Goal: Transaction & Acquisition: Purchase product/service

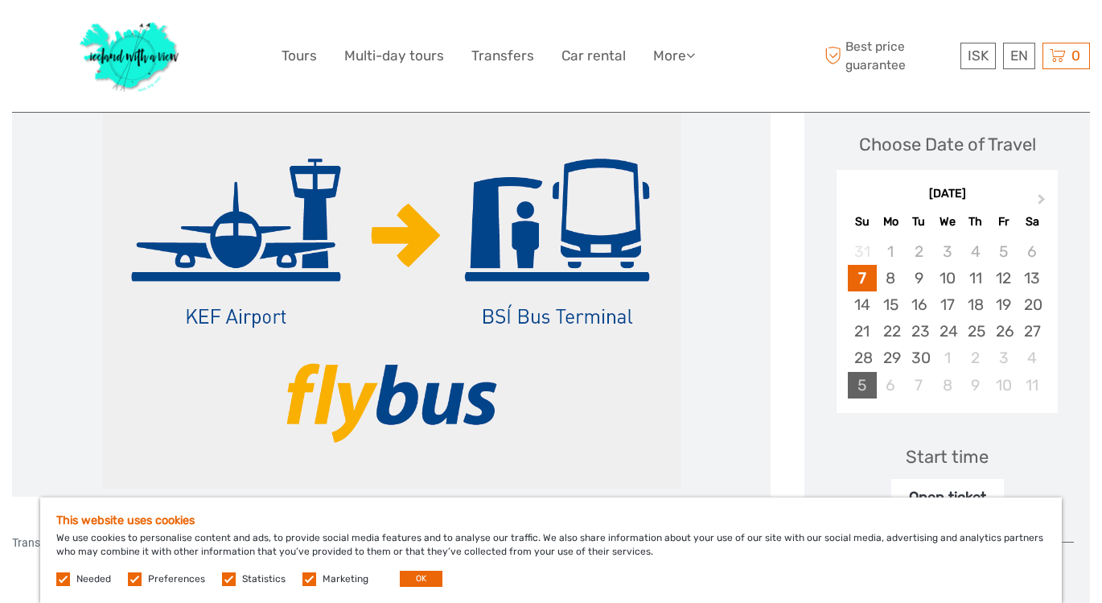
scroll to position [228, 0]
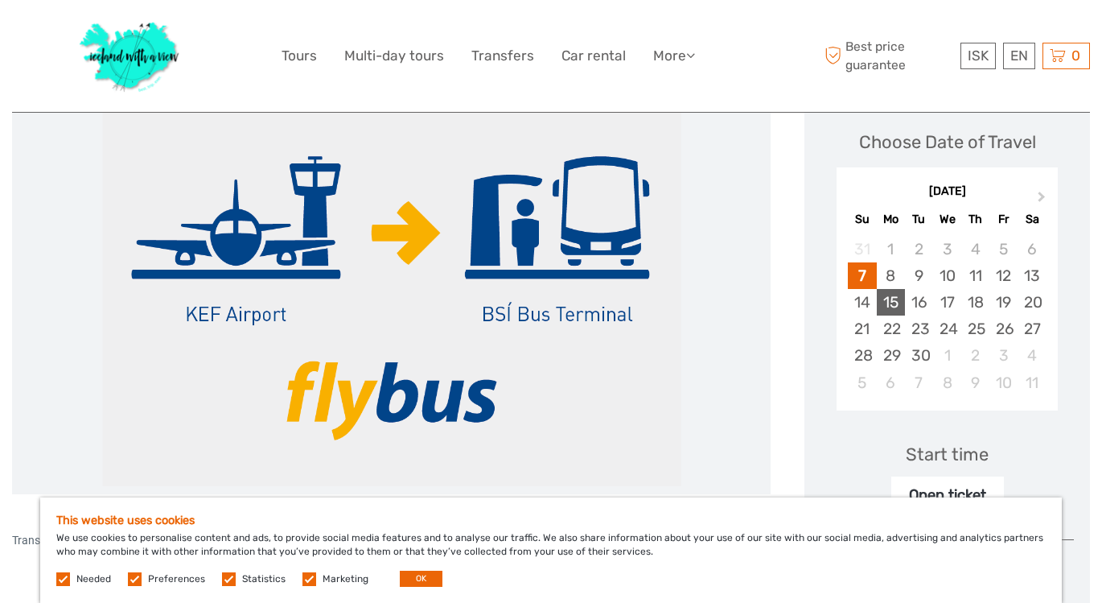
click at [890, 302] on div "15" at bounding box center [891, 302] width 28 height 27
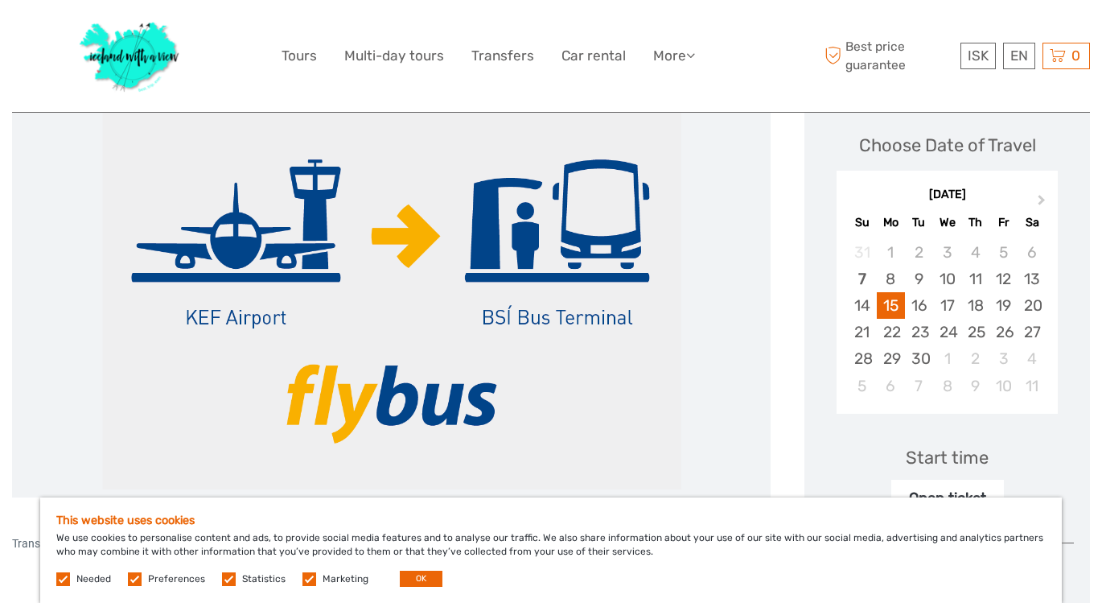
scroll to position [233, 0]
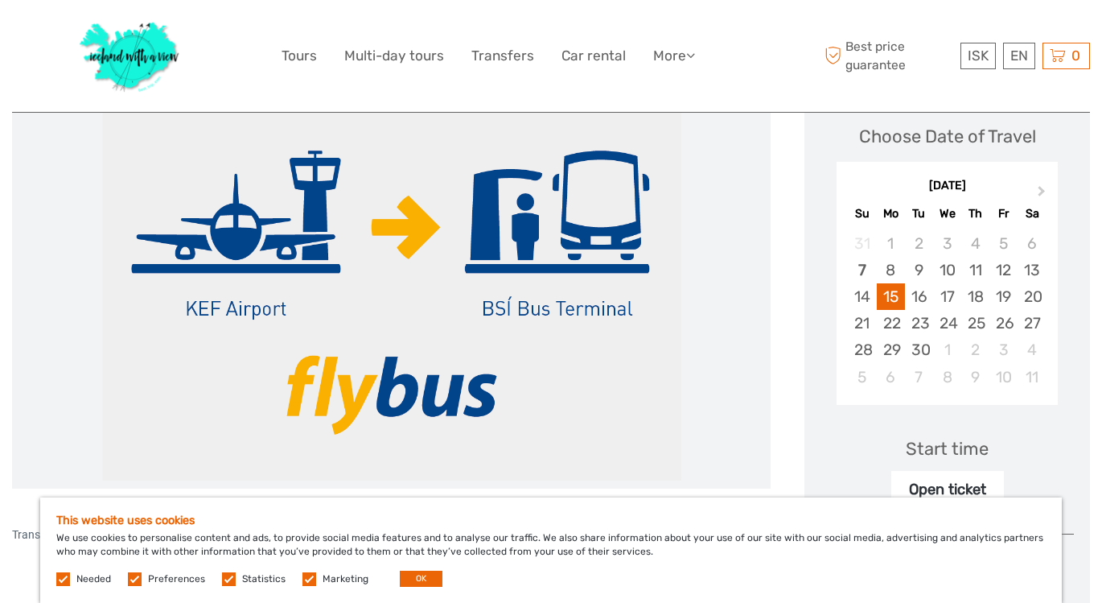
click at [135, 579] on label at bounding box center [135, 579] width 14 height 14
click at [0, 0] on input "checkbox" at bounding box center [0, 0] width 0 height 0
click at [228, 581] on label at bounding box center [229, 579] width 14 height 14
click at [0, 0] on input "checkbox" at bounding box center [0, 0] width 0 height 0
click at [310, 578] on label at bounding box center [309, 579] width 14 height 14
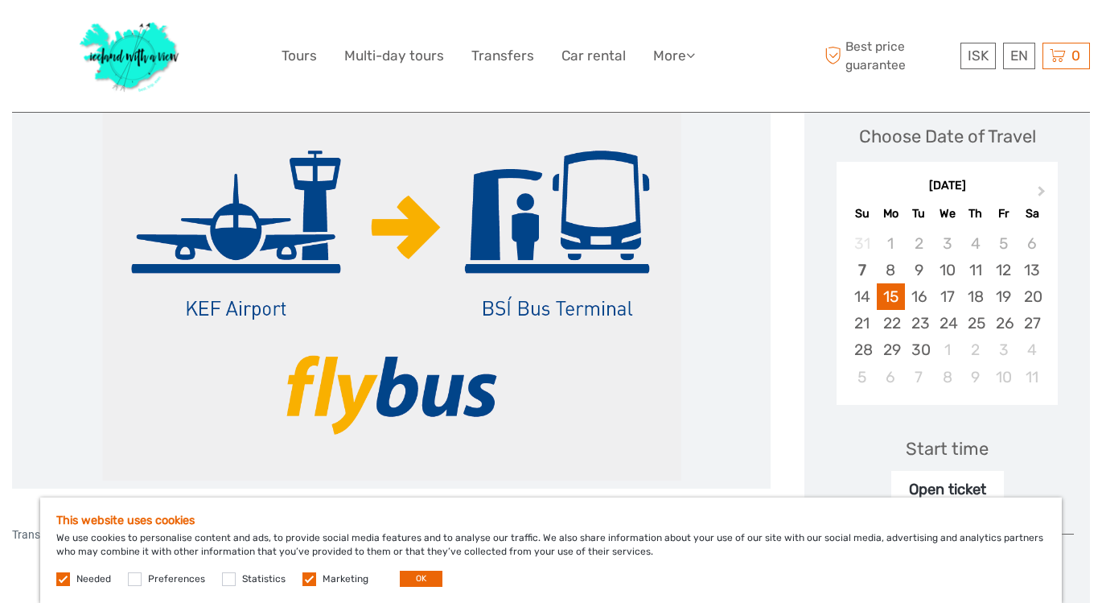
click at [0, 0] on input "checkbox" at bounding box center [0, 0] width 0 height 0
click at [413, 575] on button "OK" at bounding box center [421, 578] width 43 height 16
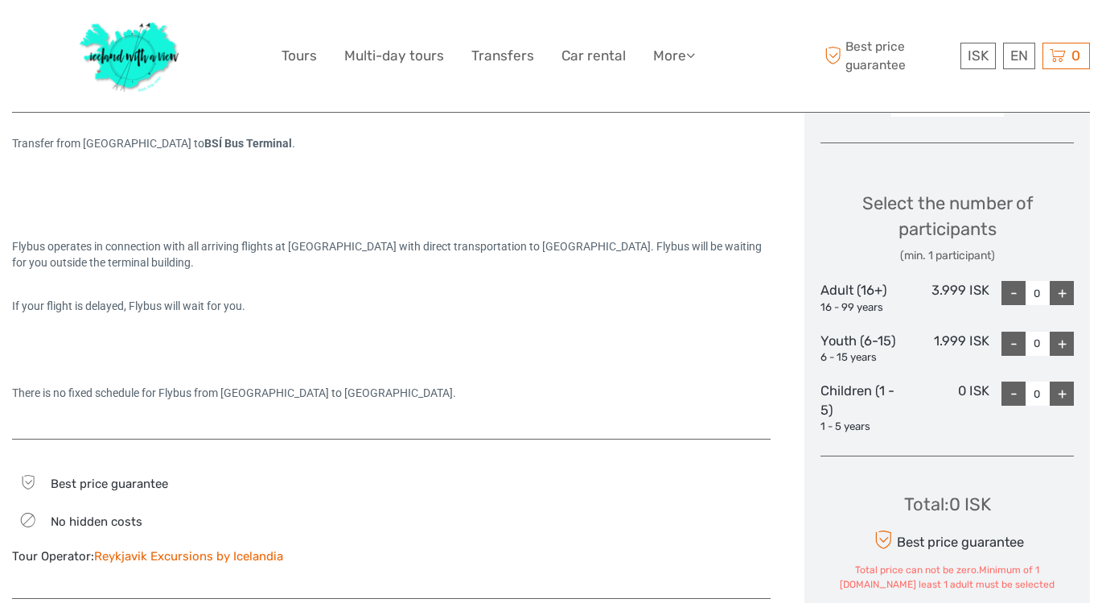
scroll to position [625, 0]
click at [1063, 290] on div "+" at bounding box center [1062, 292] width 24 height 24
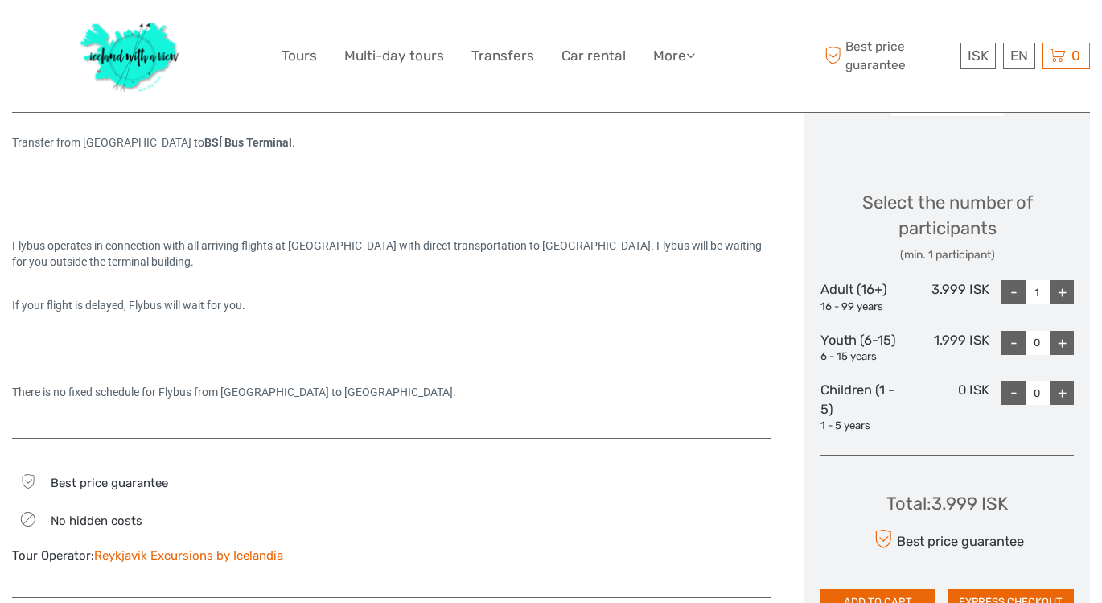
click at [1063, 290] on div "+" at bounding box center [1062, 292] width 24 height 24
type input "2"
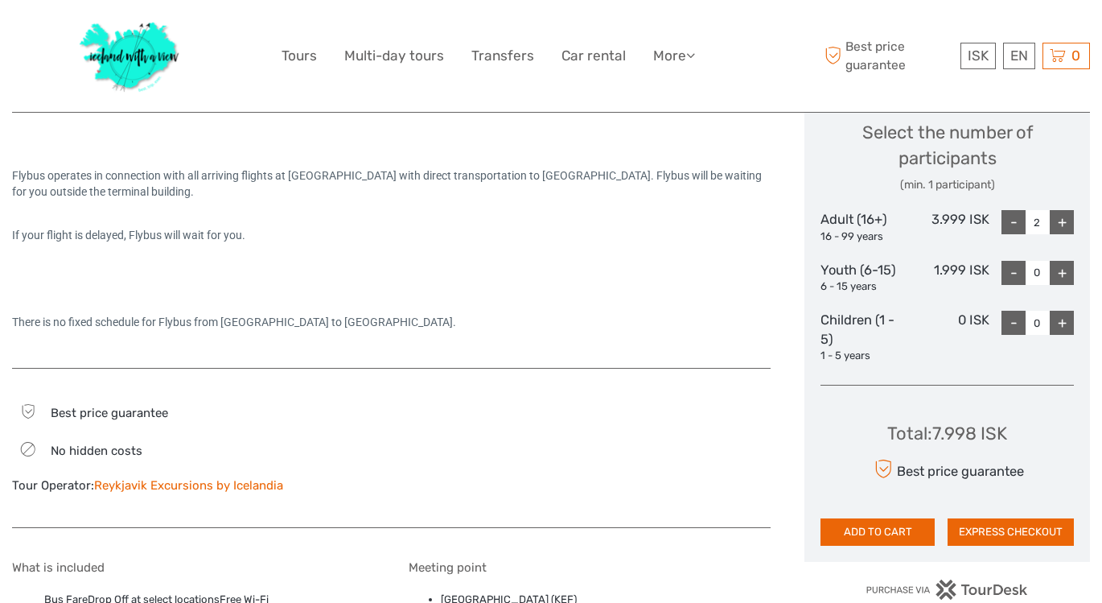
scroll to position [697, 0]
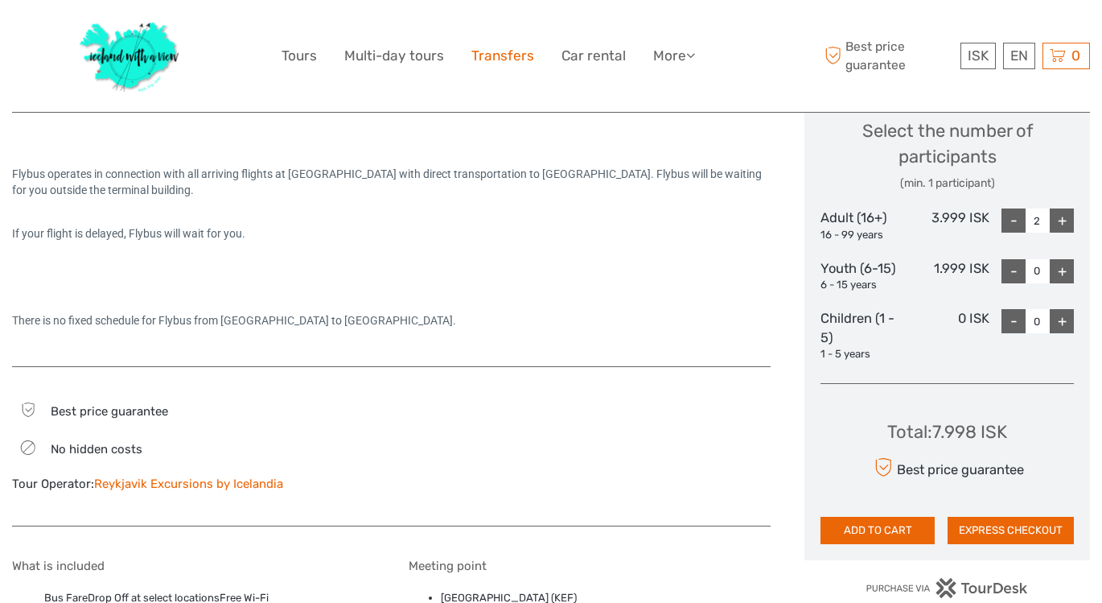
click at [504, 55] on link "Transfers" at bounding box center [502, 55] width 63 height 23
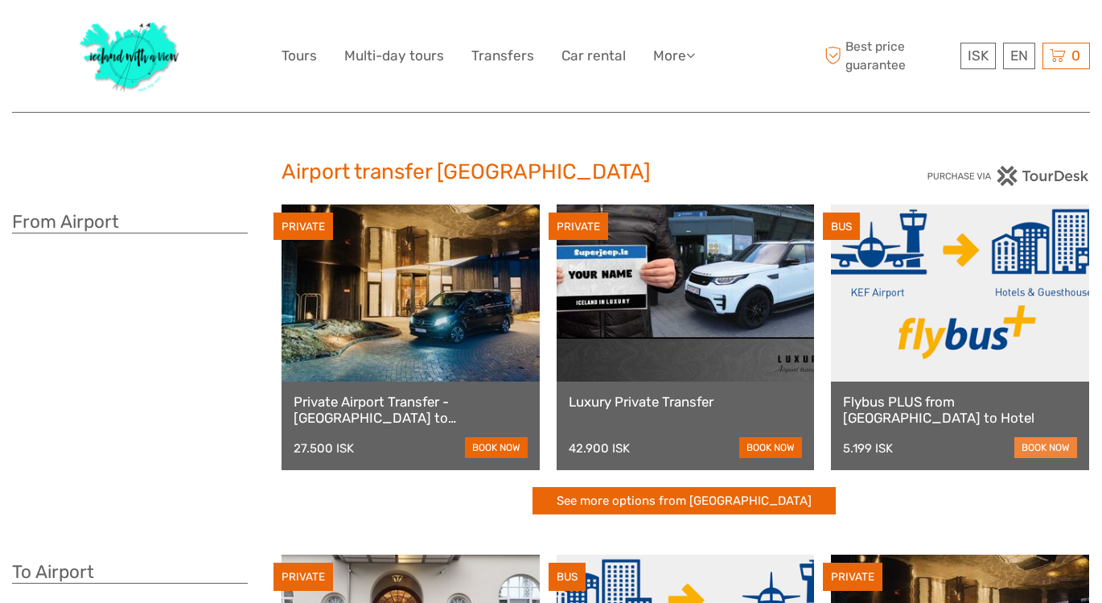
click at [1051, 447] on link "book now" at bounding box center [1045, 447] width 63 height 21
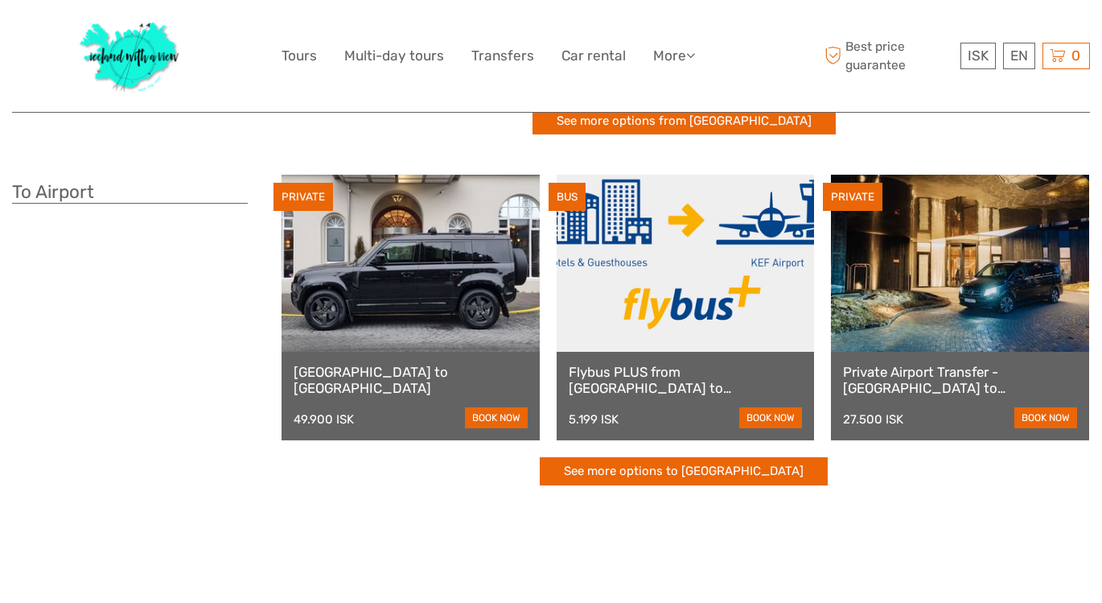
scroll to position [381, 0]
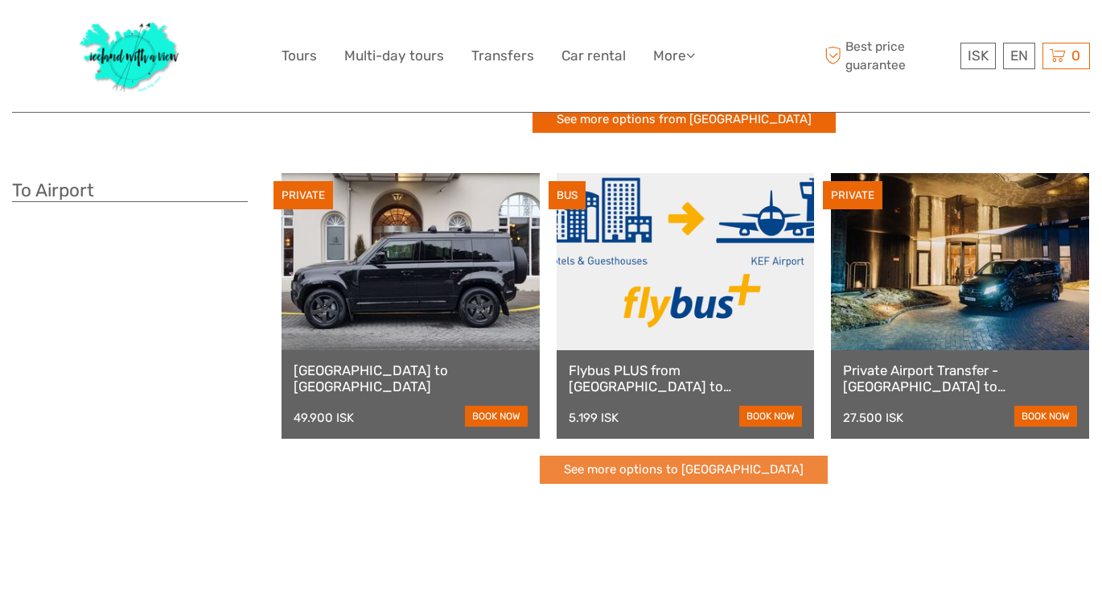
click at [668, 469] on link "See more options to Keflavík airport" at bounding box center [684, 469] width 288 height 28
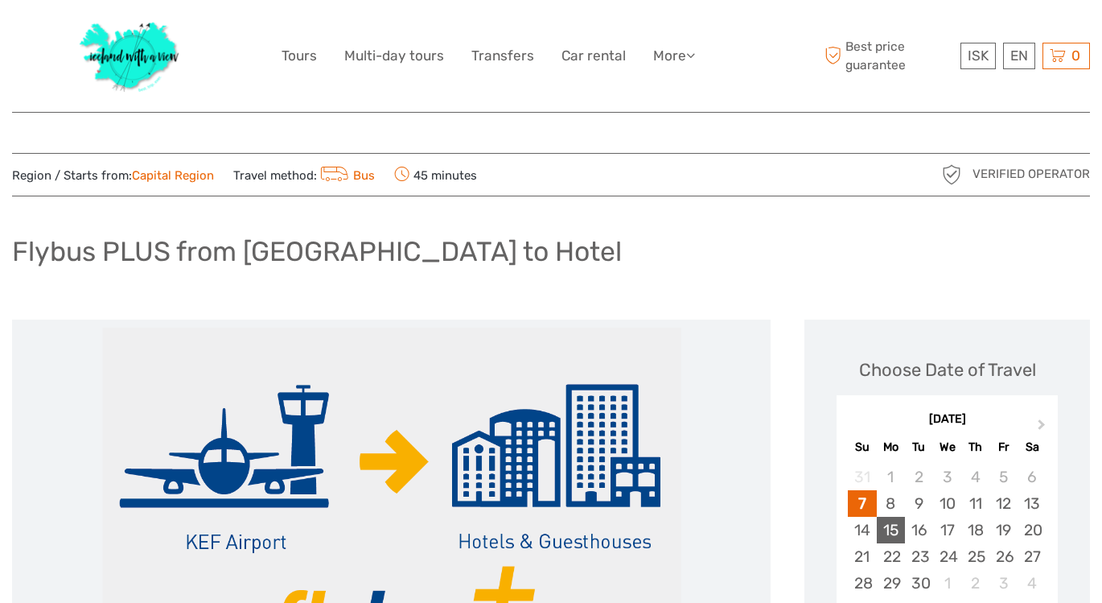
click at [895, 525] on div "15" at bounding box center [891, 529] width 28 height 27
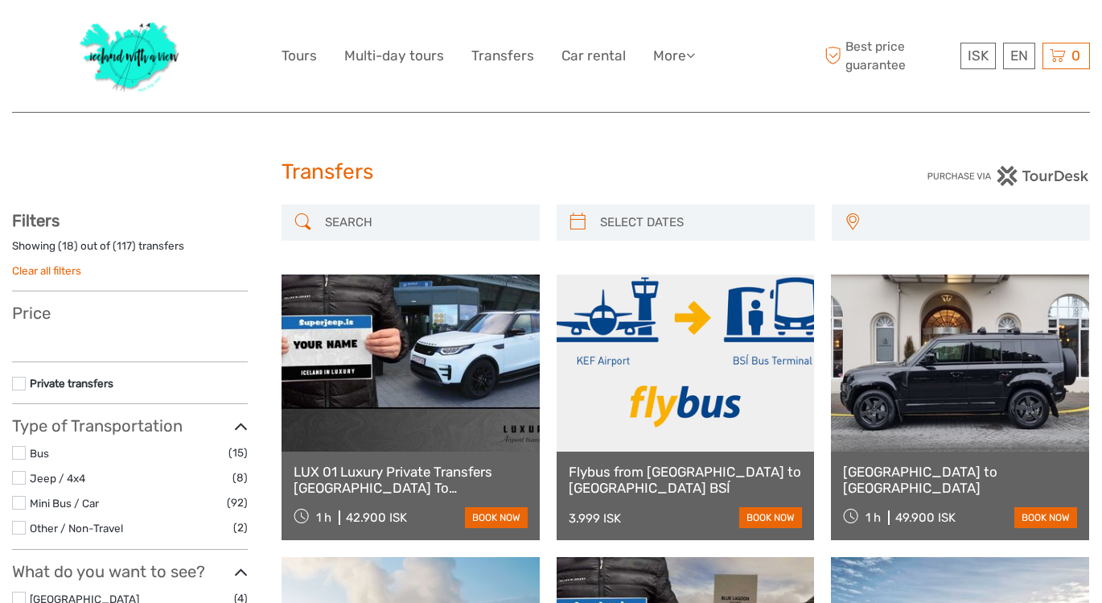
select select
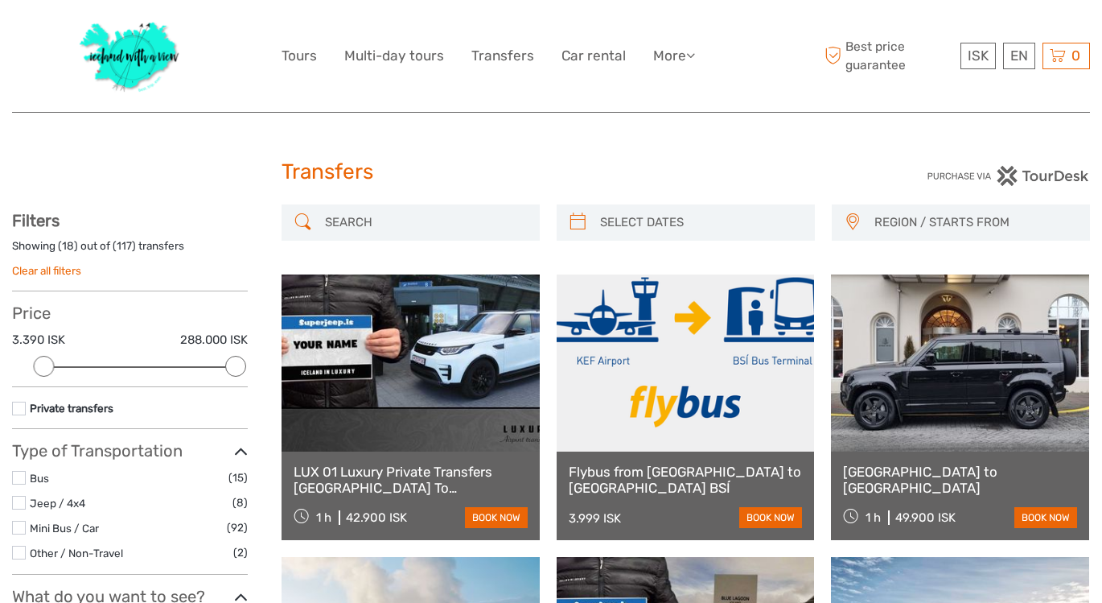
click at [20, 473] on label at bounding box center [19, 478] width 14 height 14
click at [0, 0] on input "checkbox" at bounding box center [0, 0] width 0 height 0
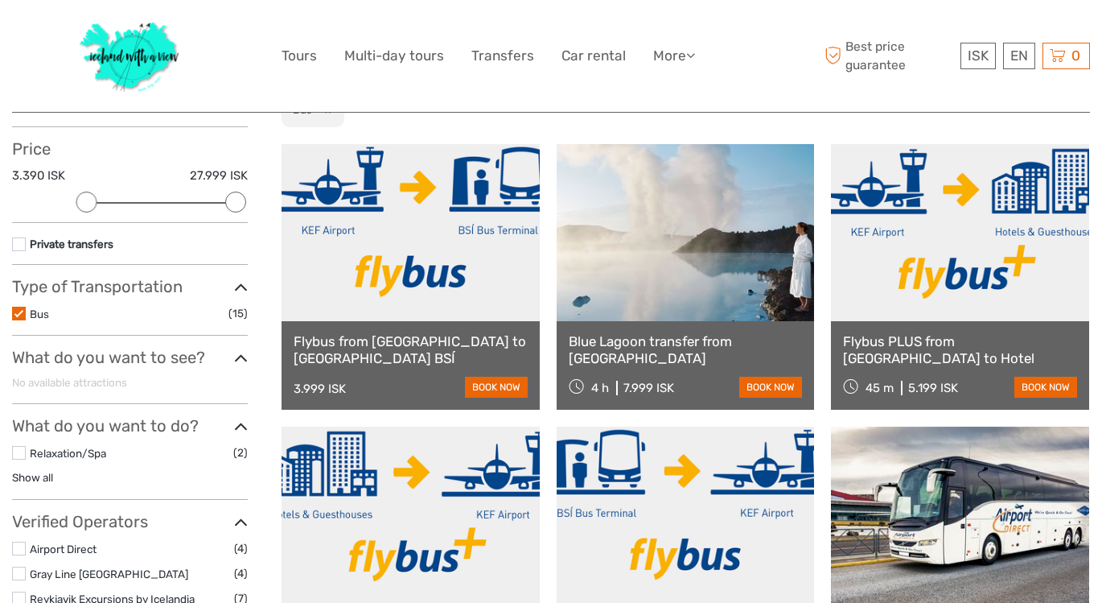
scroll to position [162, 0]
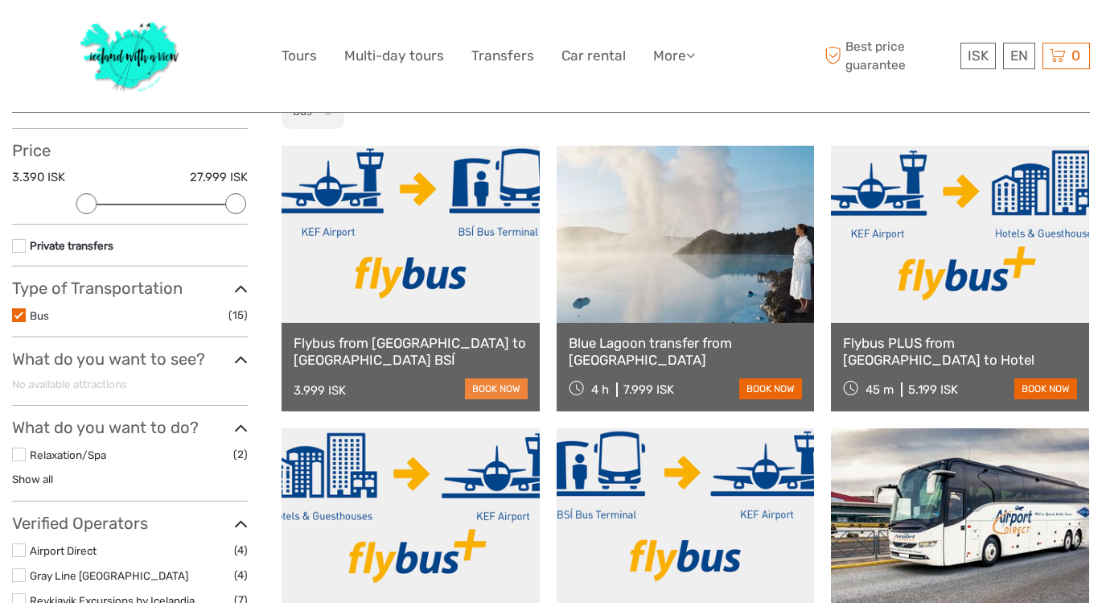
click at [487, 389] on link "book now" at bounding box center [496, 388] width 63 height 21
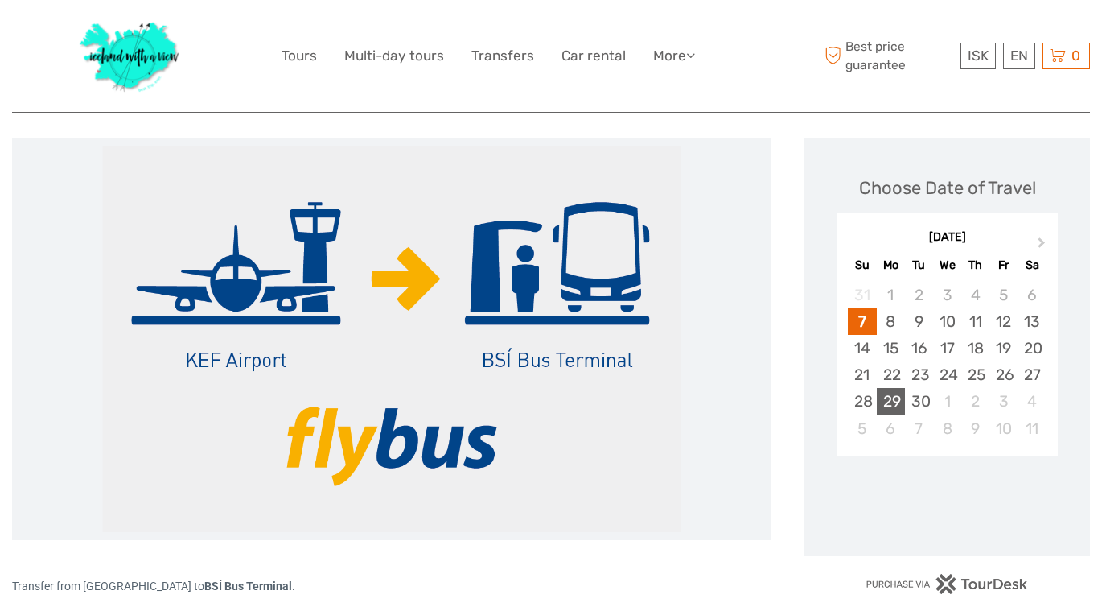
scroll to position [186, 0]
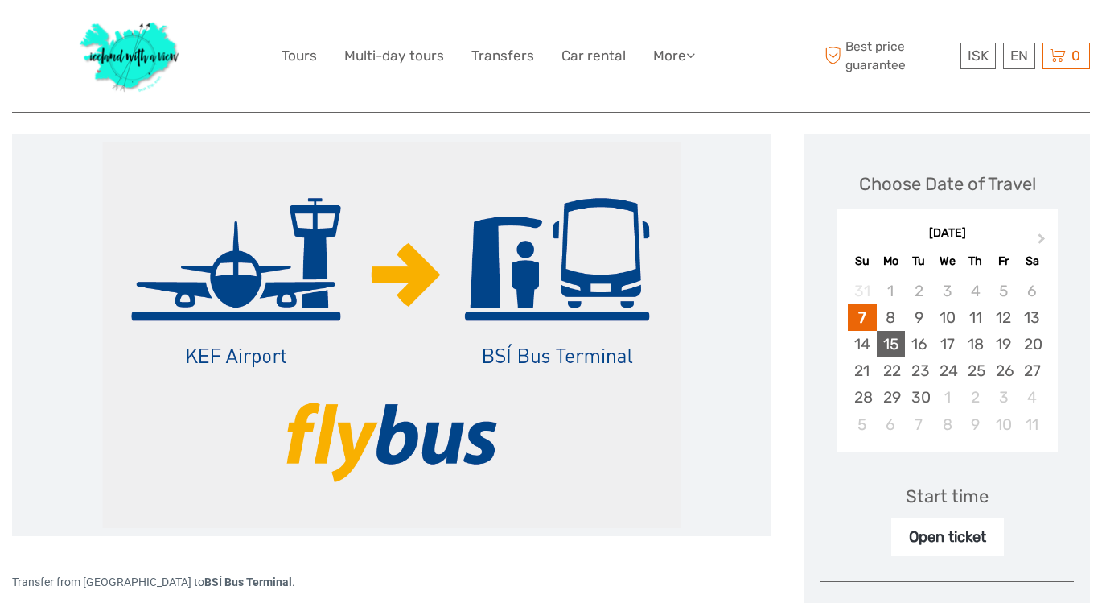
click at [893, 342] on div "15" at bounding box center [891, 344] width 28 height 27
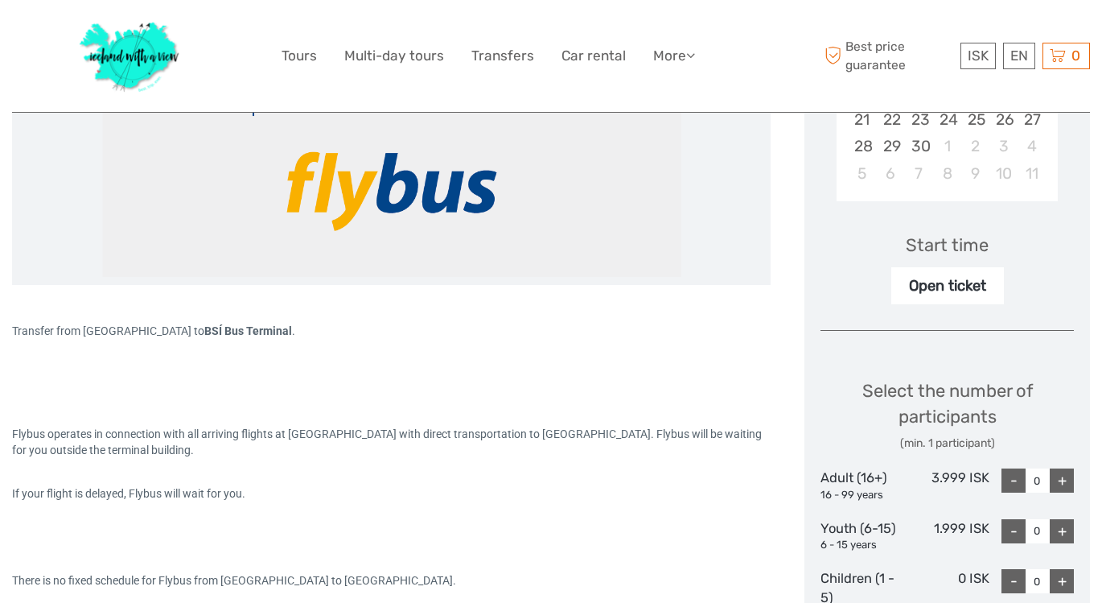
scroll to position [509, 0]
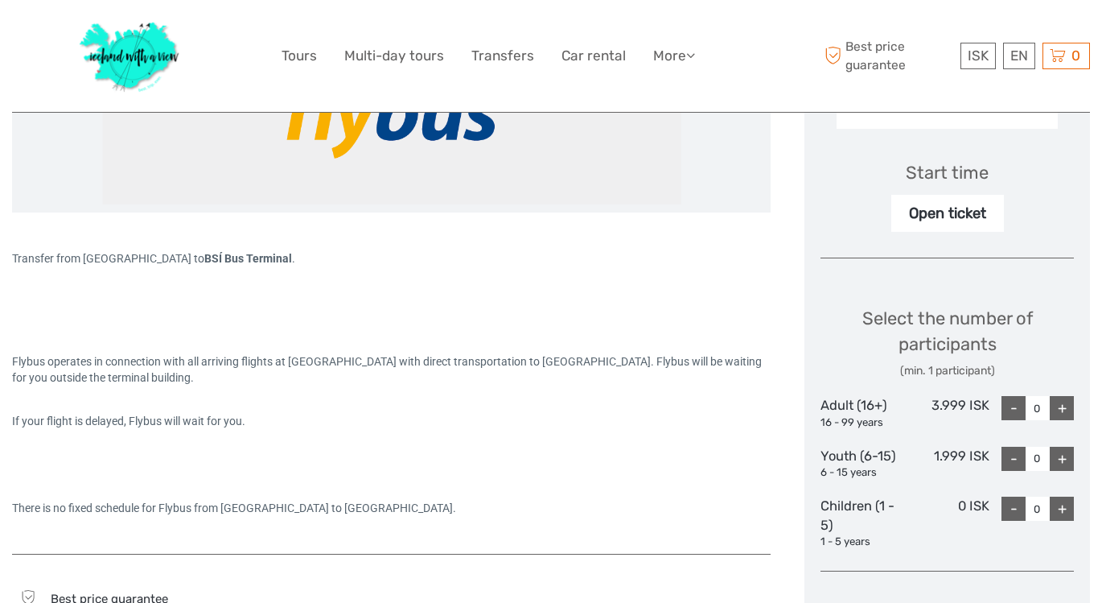
click at [1063, 402] on div "+" at bounding box center [1062, 408] width 24 height 24
type input "2"
click at [945, 213] on div "Open ticket" at bounding box center [947, 213] width 113 height 37
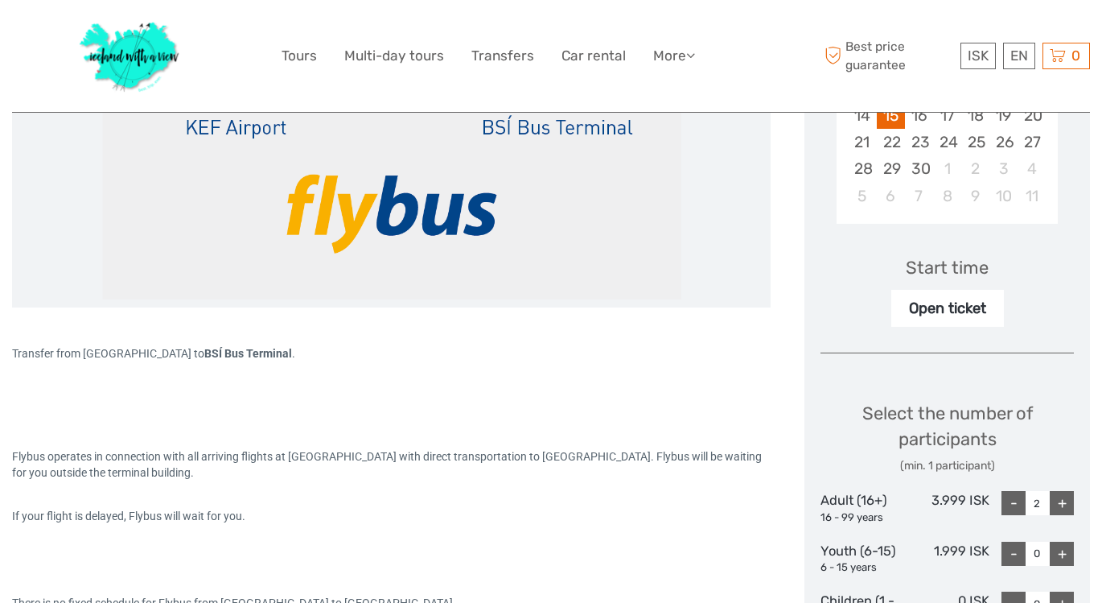
scroll to position [399, 0]
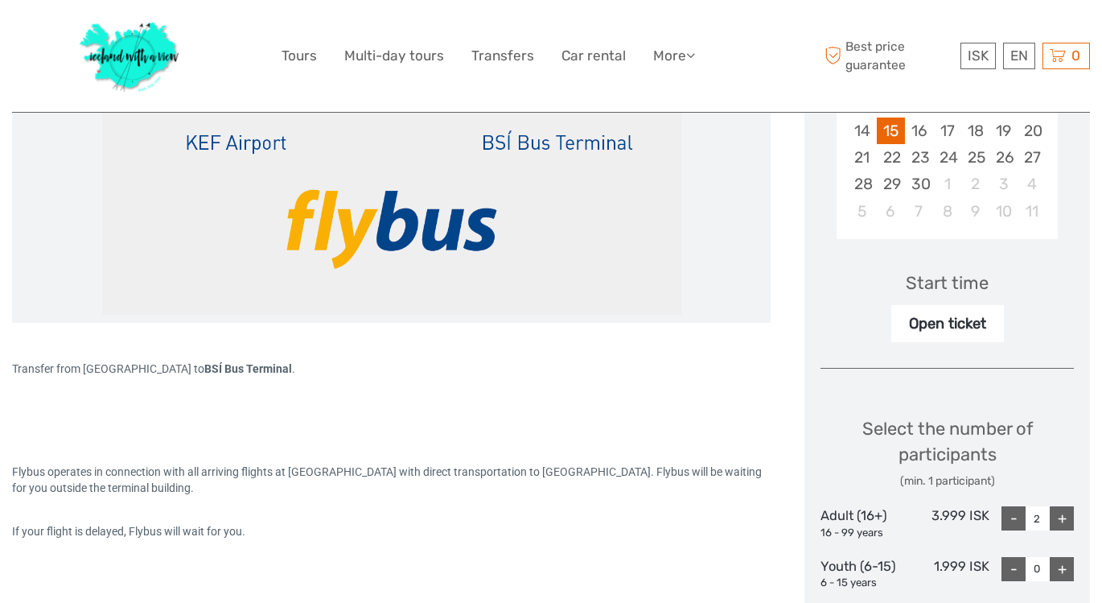
click at [948, 281] on div "Start time" at bounding box center [947, 282] width 83 height 25
click at [948, 319] on div "Open ticket" at bounding box center [947, 323] width 113 height 37
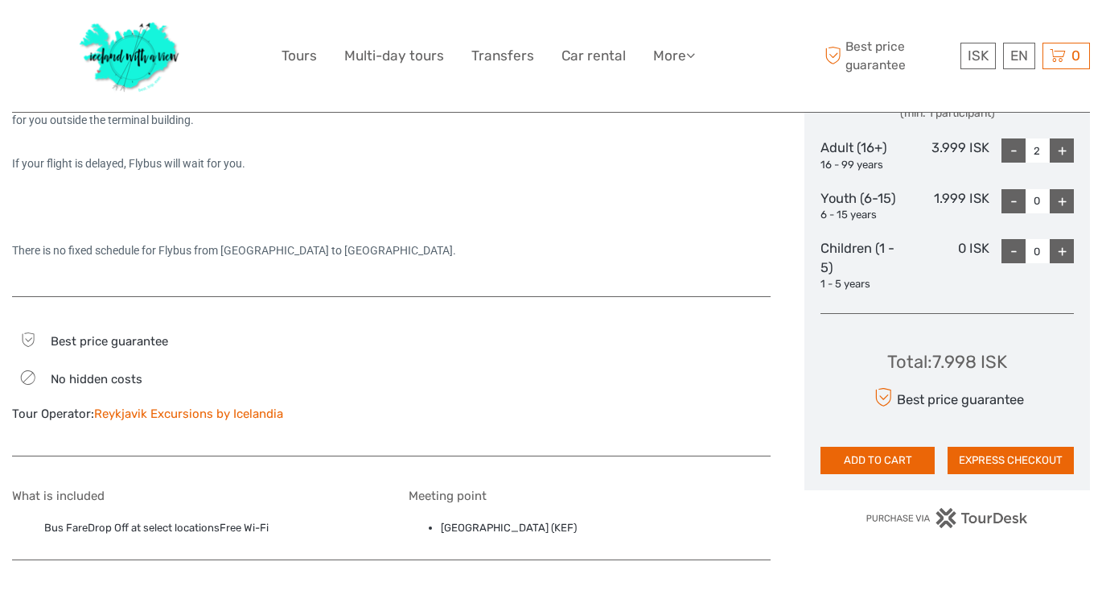
scroll to position [779, 0]
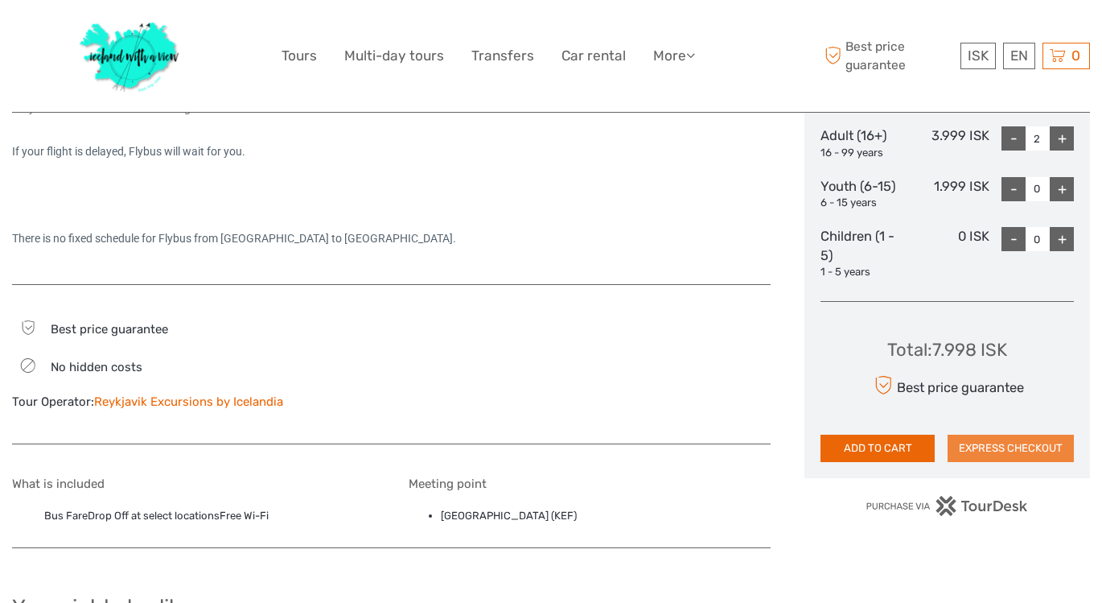
click at [993, 436] on button "EXPRESS CHECKOUT" at bounding box center [1011, 447] width 126 height 27
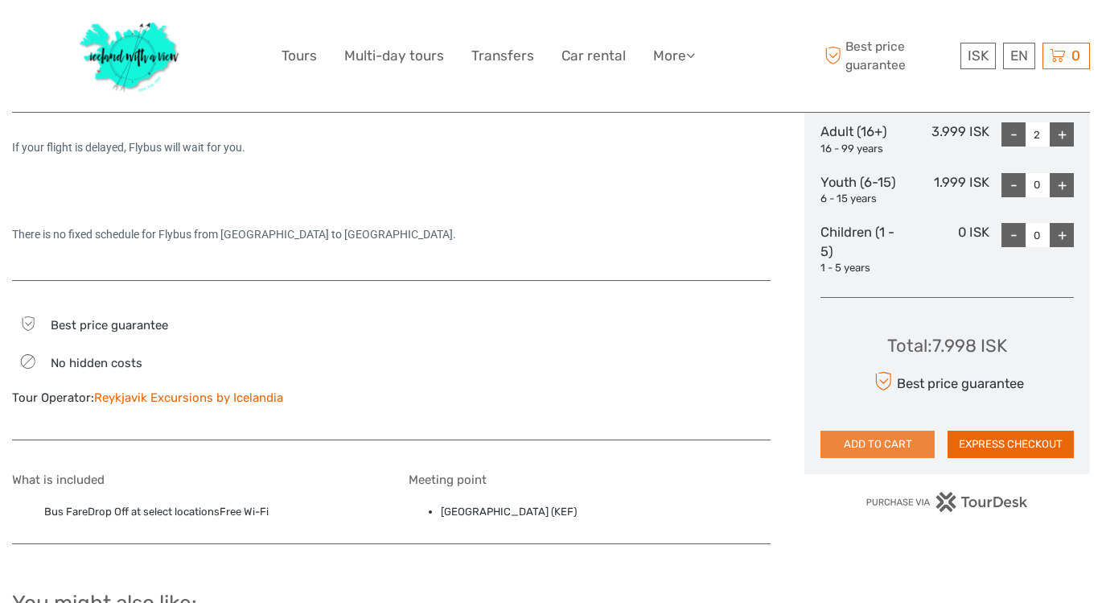
click at [858, 436] on button "ADD TO CART" at bounding box center [878, 443] width 114 height 27
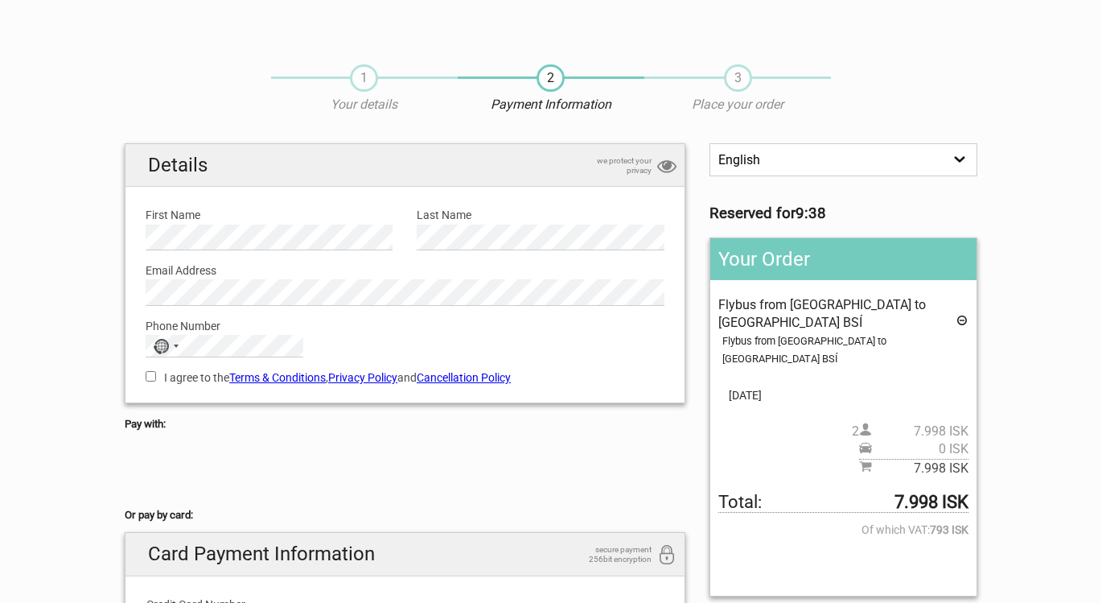
scroll to position [-2, 1]
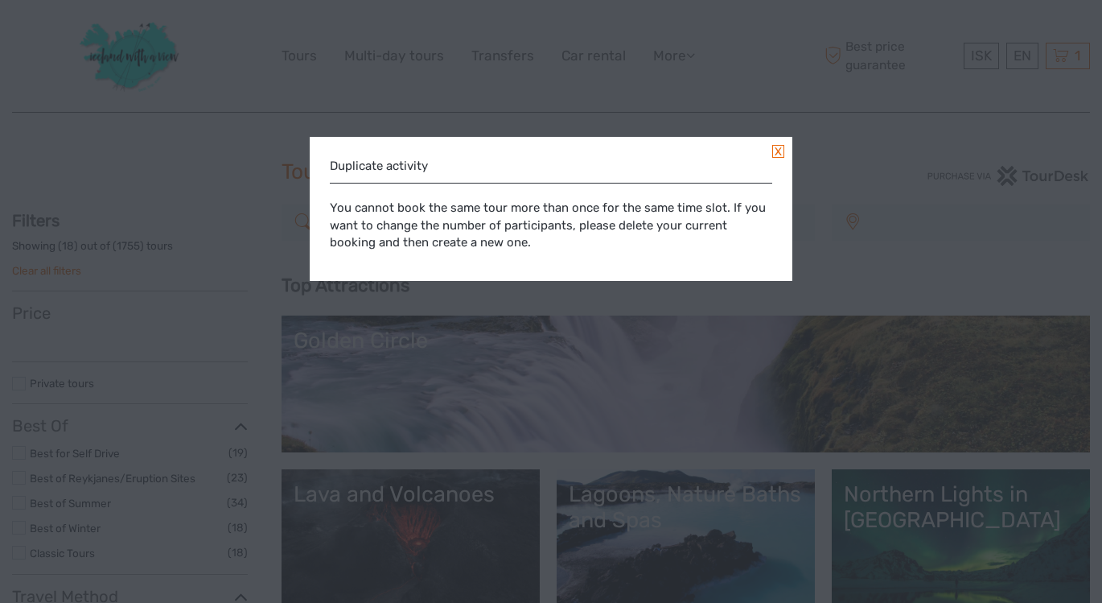
select select
click at [781, 150] on link at bounding box center [778, 151] width 12 height 13
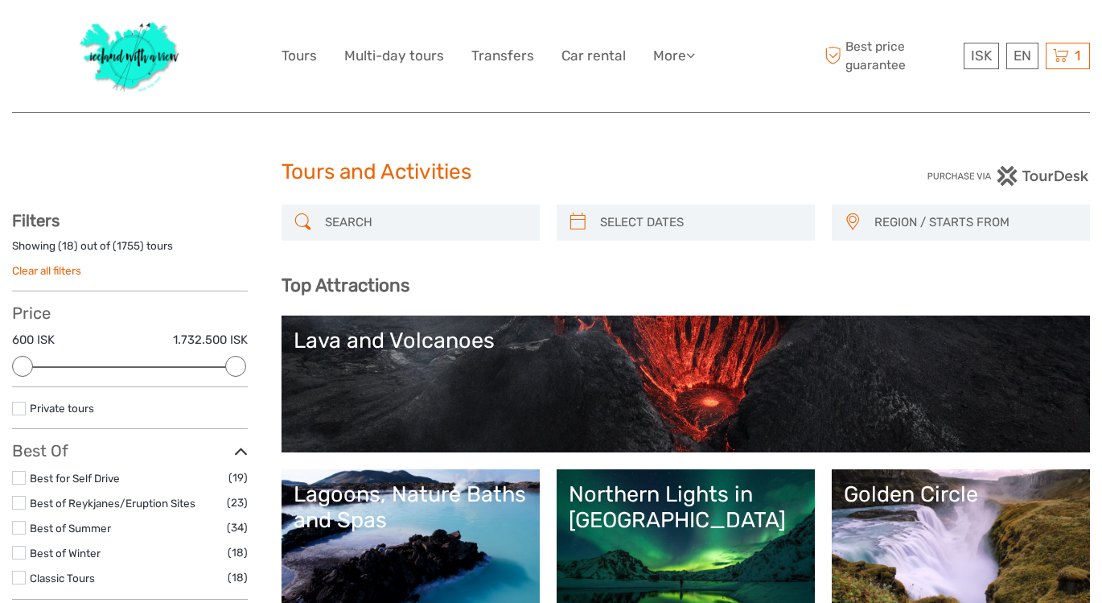
select select
click at [1067, 51] on icon at bounding box center [1061, 56] width 16 height 20
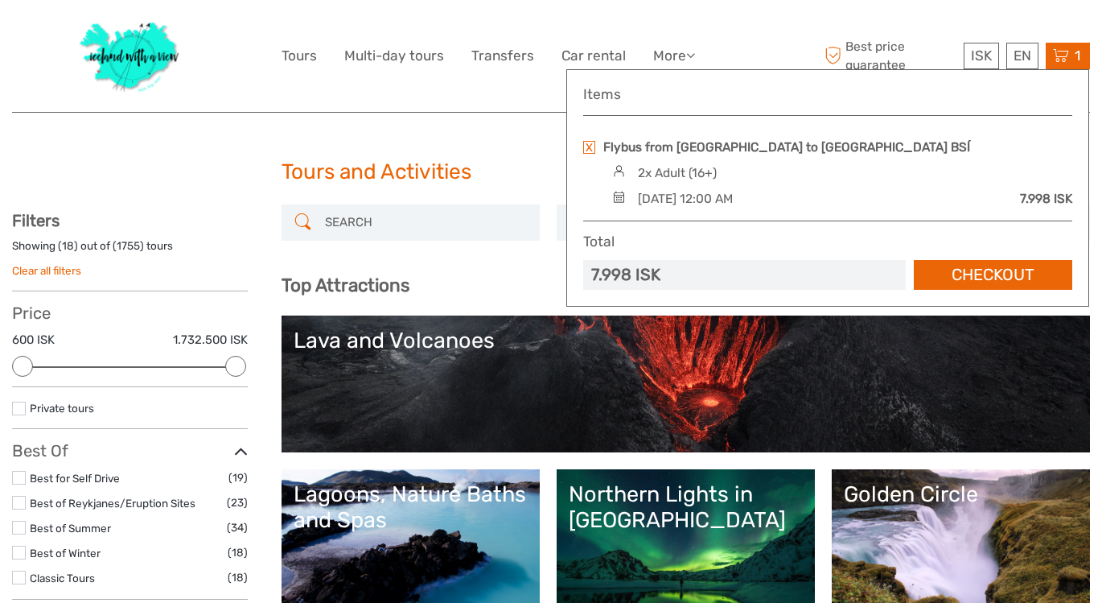
click at [620, 195] on img at bounding box center [619, 197] width 22 height 12
click at [673, 201] on div "Monday, 15 September 2025 - 12:00 AM" at bounding box center [685, 199] width 95 height 18
click at [588, 145] on link at bounding box center [589, 147] width 12 height 13
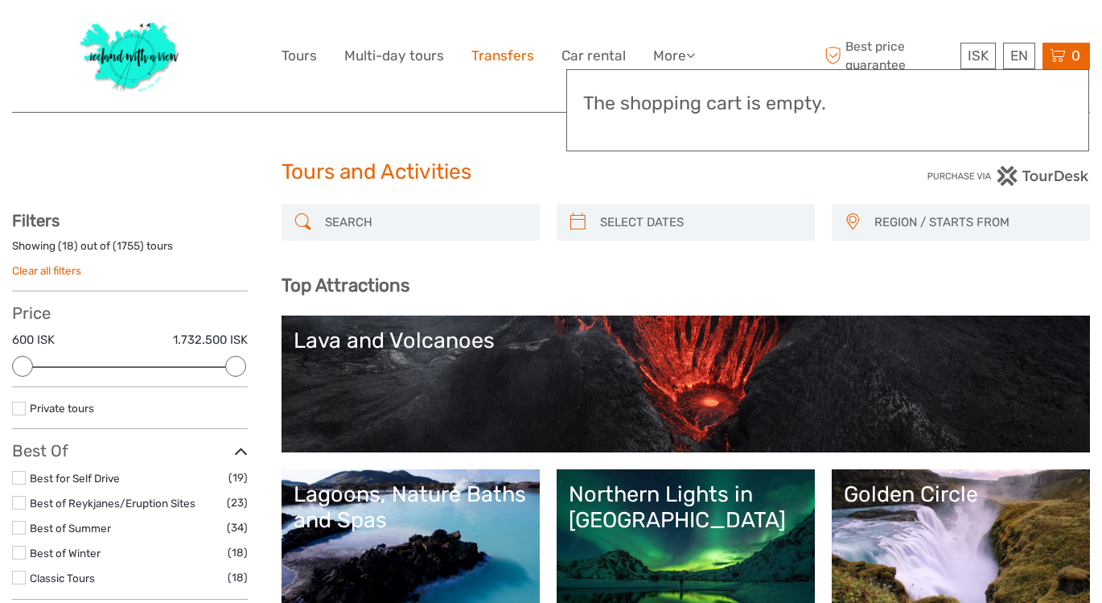
click at [510, 55] on link "Transfers" at bounding box center [502, 55] width 63 height 23
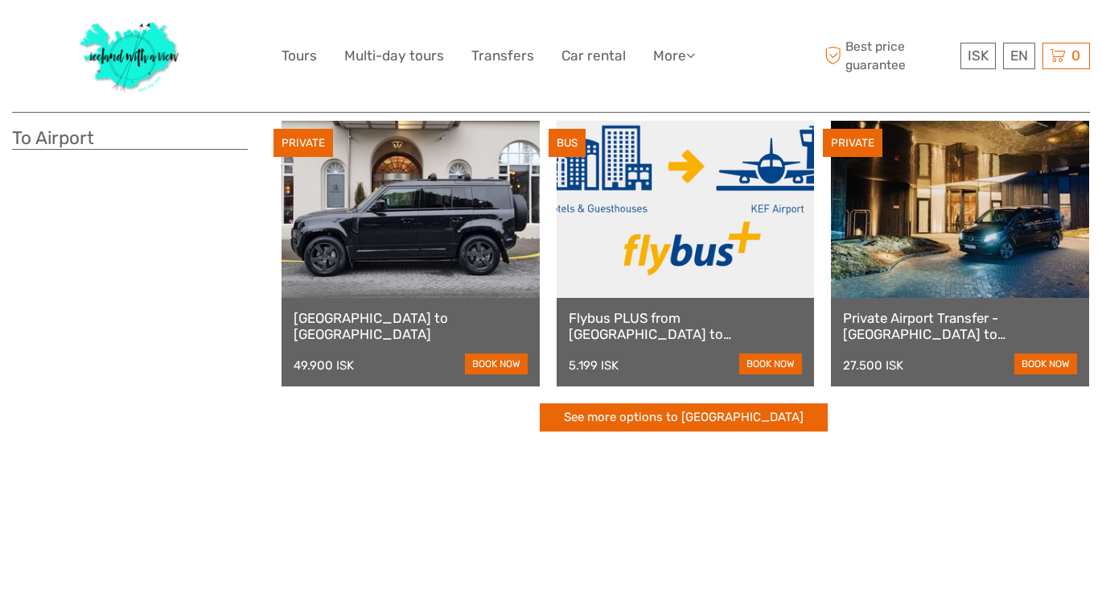
scroll to position [436, 0]
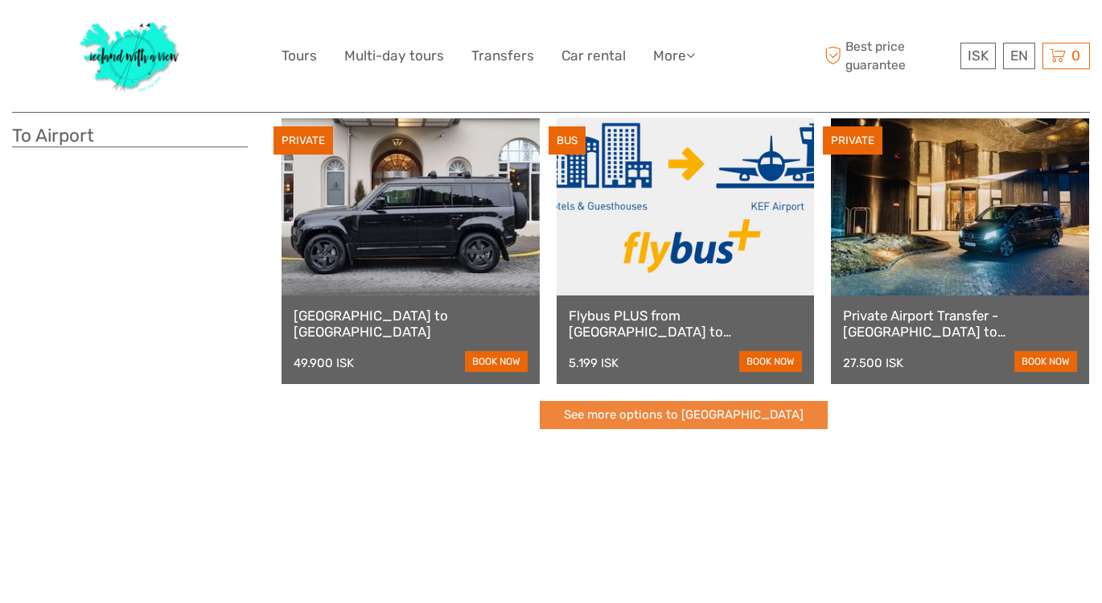
click at [630, 409] on link "See more options to Keflavík airport" at bounding box center [684, 415] width 288 height 28
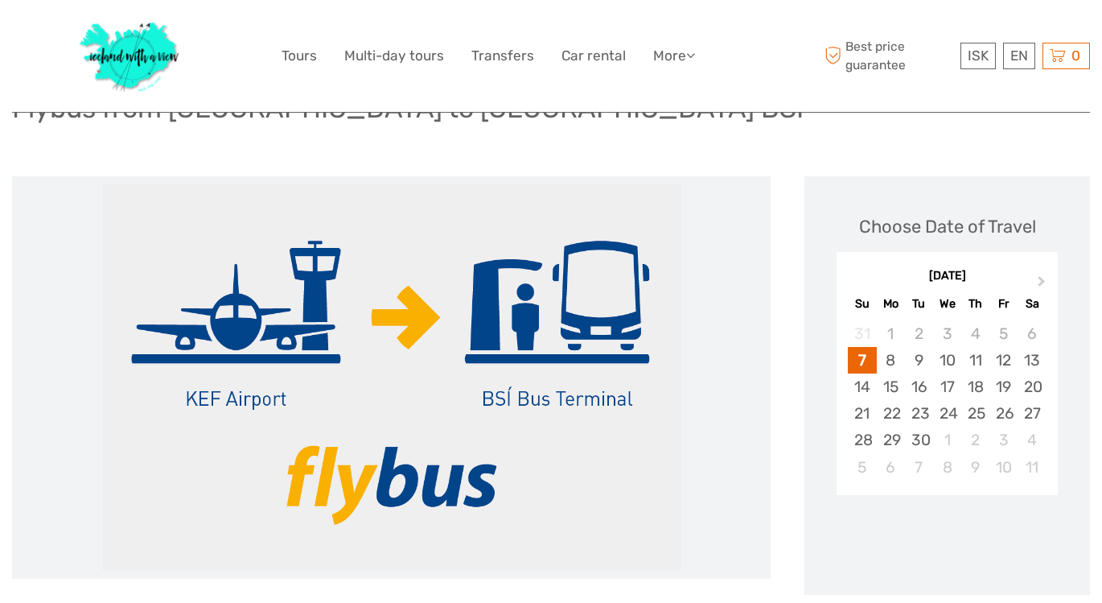
scroll to position [194, 0]
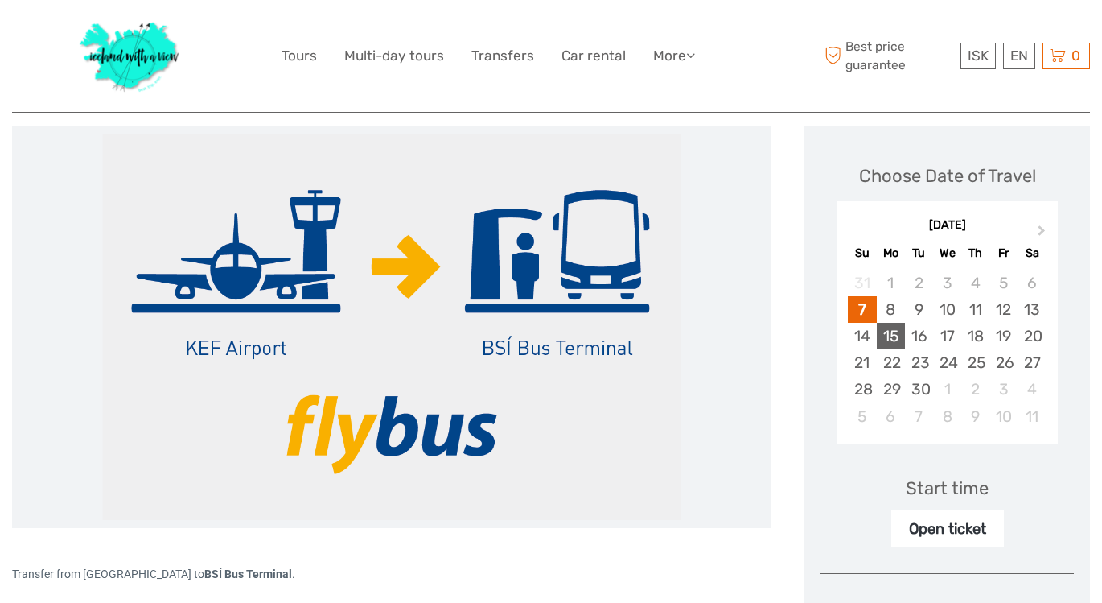
click at [892, 335] on div "15" at bounding box center [891, 336] width 28 height 27
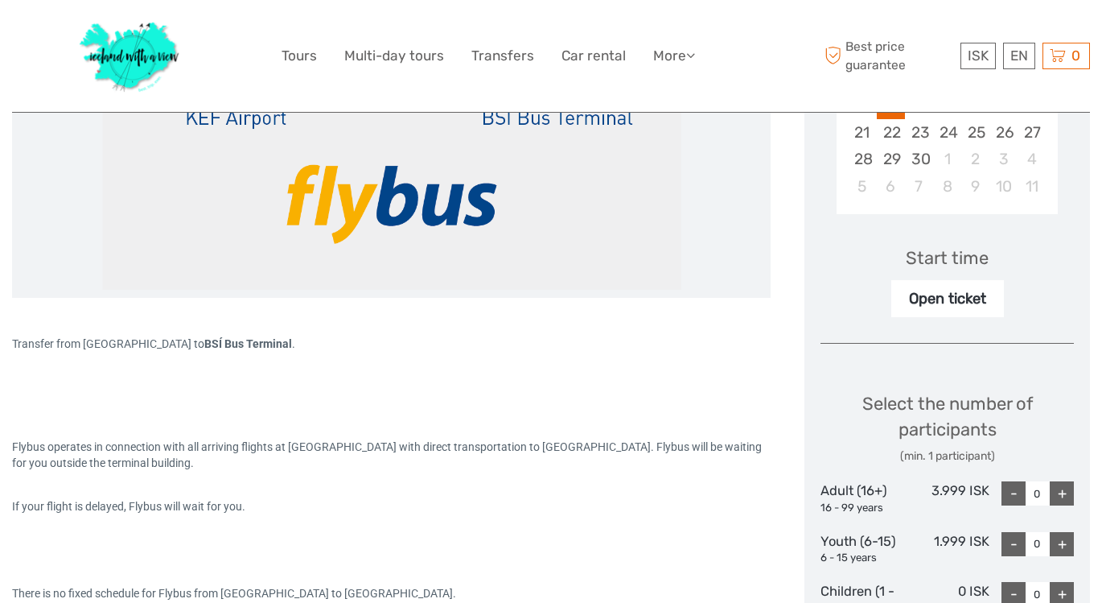
scroll to position [431, 0]
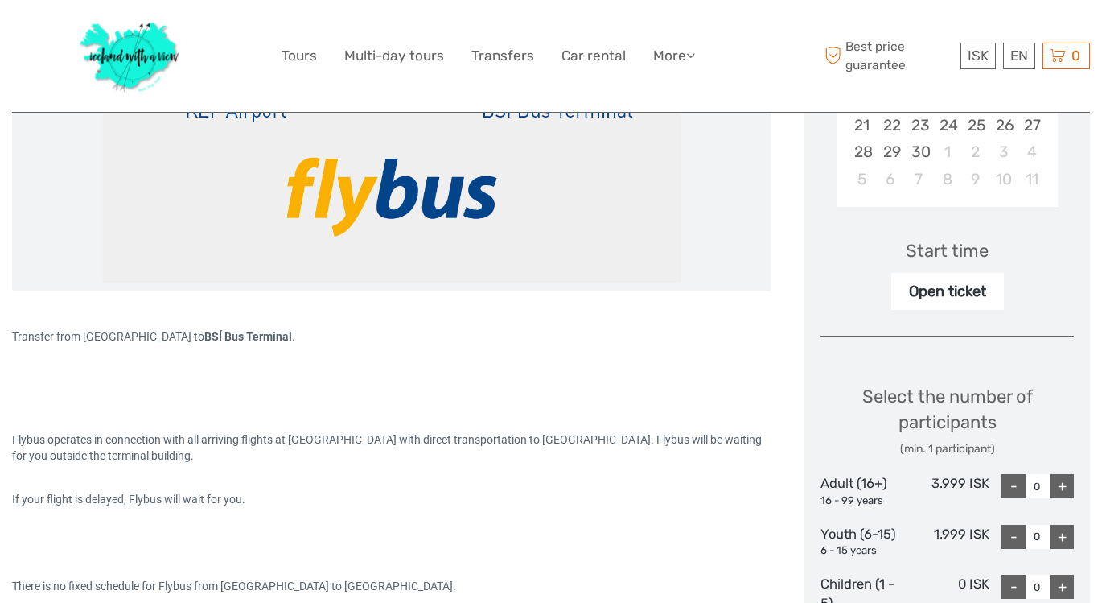
click at [1066, 480] on div "+" at bounding box center [1062, 486] width 24 height 24
type input "2"
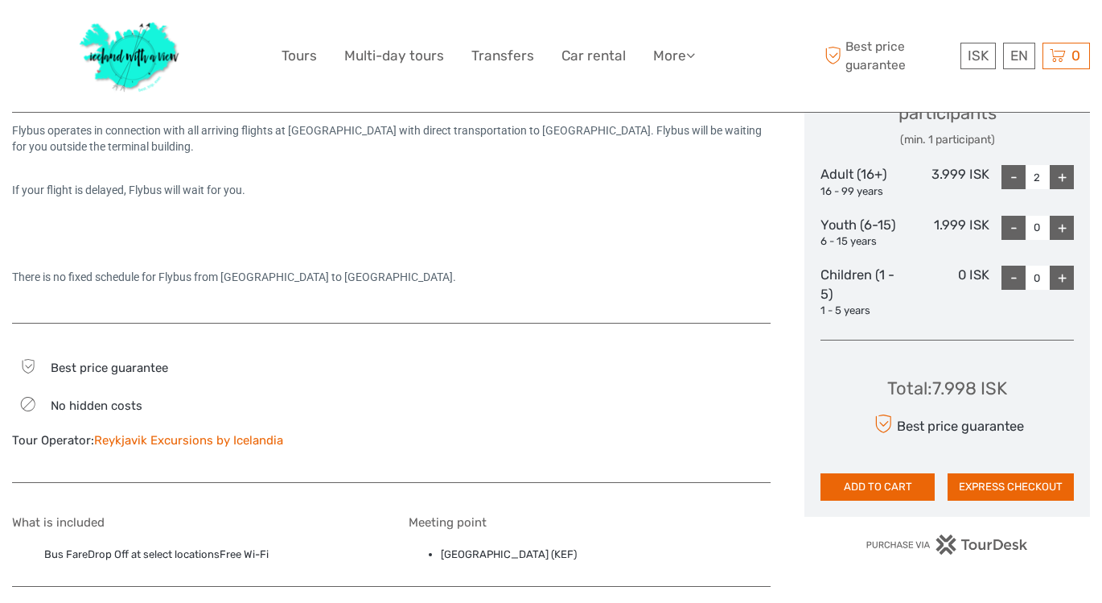
scroll to position [747, 0]
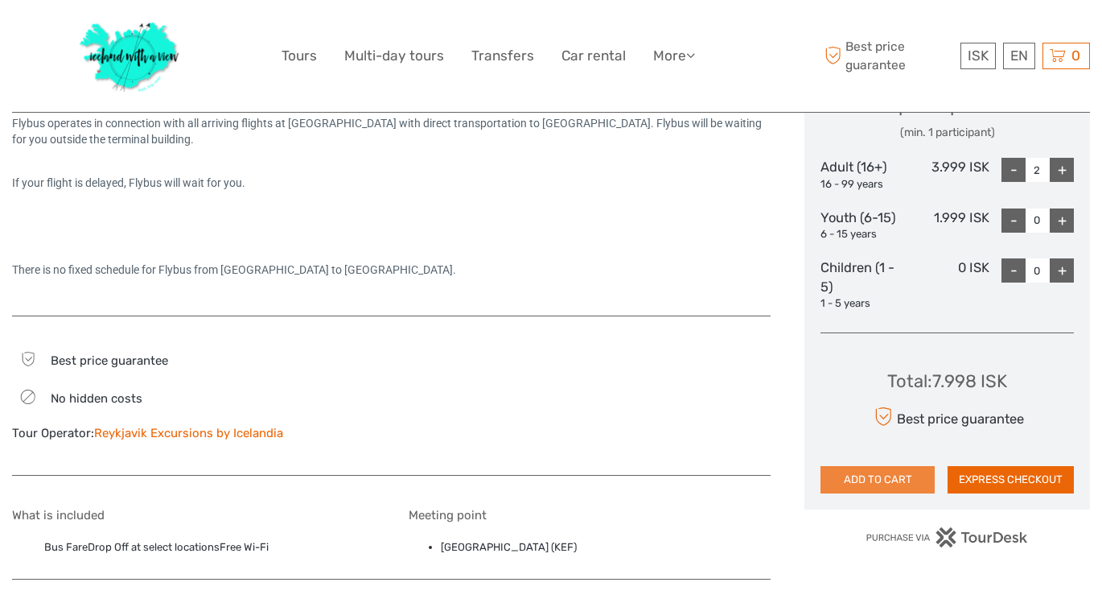
click at [890, 469] on button "ADD TO CART" at bounding box center [878, 479] width 114 height 27
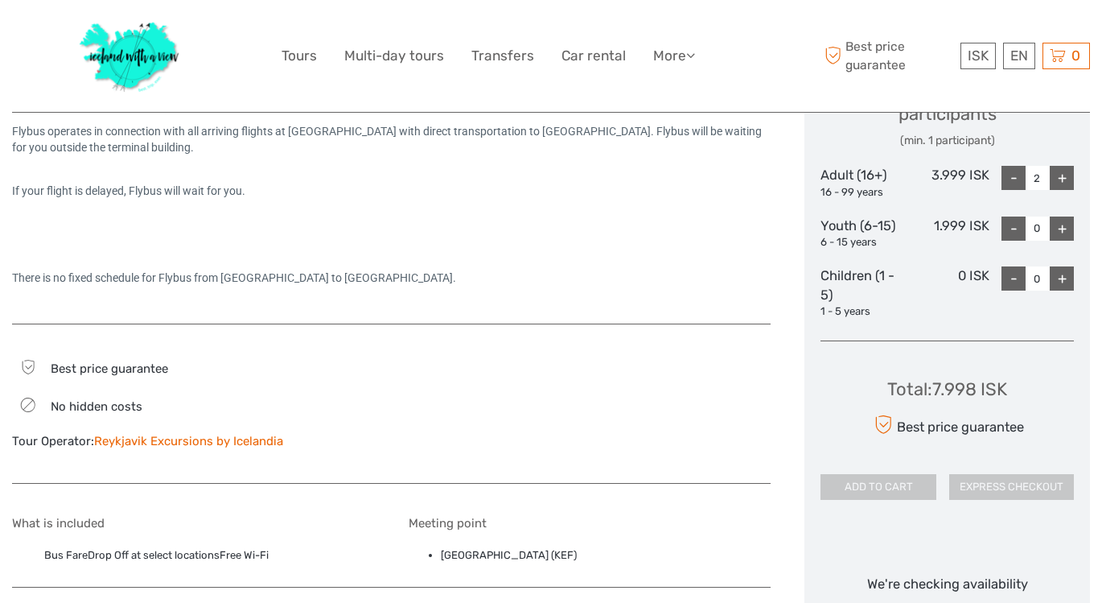
scroll to position [739, 0]
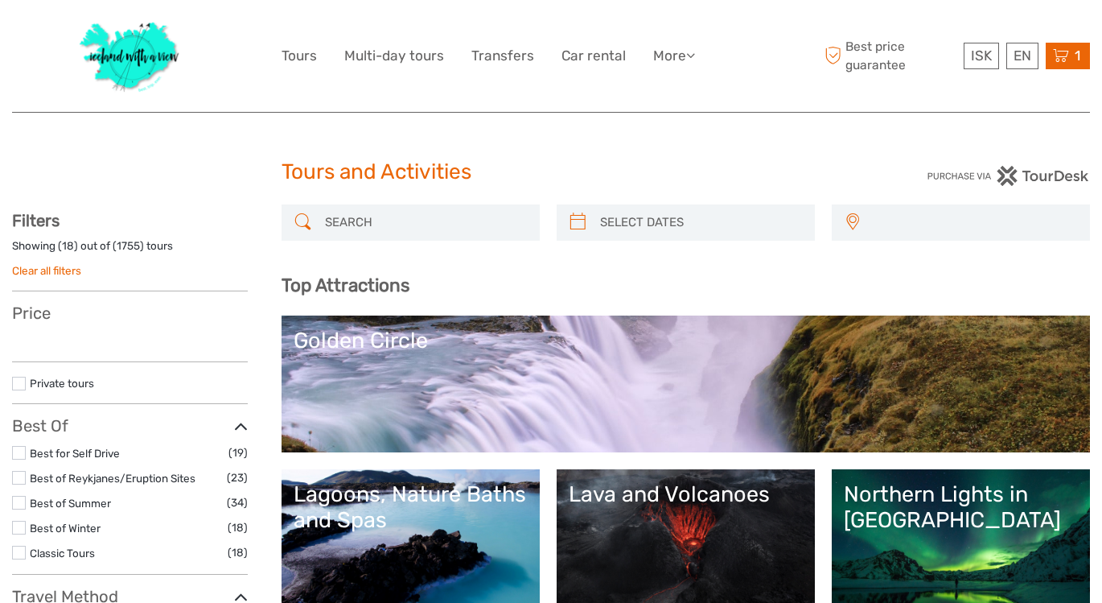
click at [1062, 54] on icon at bounding box center [1061, 56] width 16 height 20
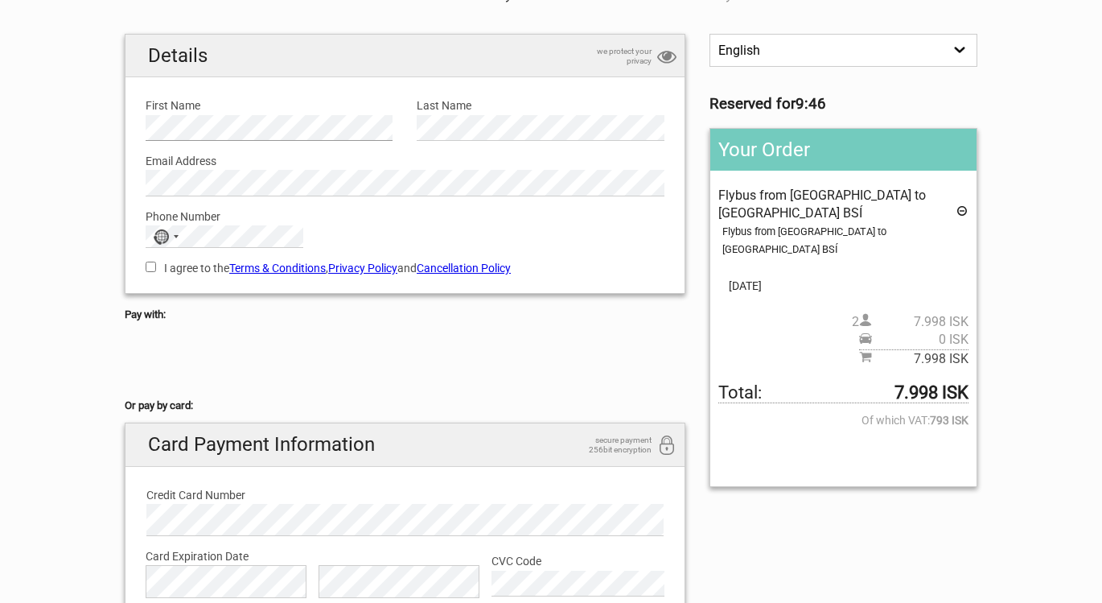
scroll to position [109, 0]
click at [416, 224] on div "Phone Number No country selected 244 results found [GEOGRAPHIC_DATA] +93 [GEOGR…" at bounding box center [405, 222] width 543 height 52
click at [459, 264] on link "Cancellation Policy" at bounding box center [464, 267] width 94 height 13
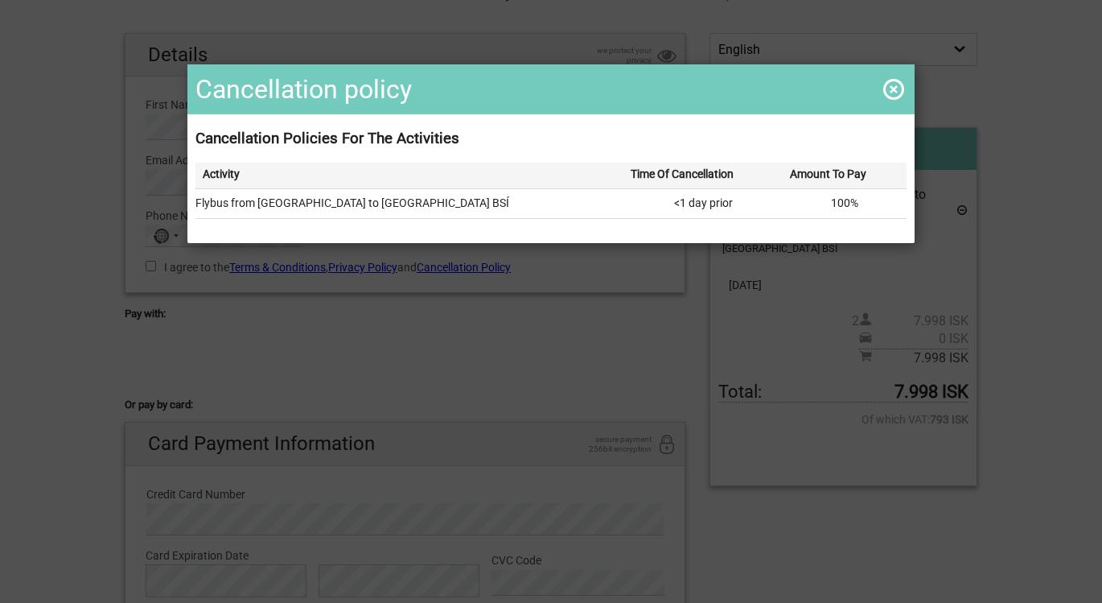
scroll to position [110, 0]
click at [895, 88] on span at bounding box center [894, 89] width 26 height 26
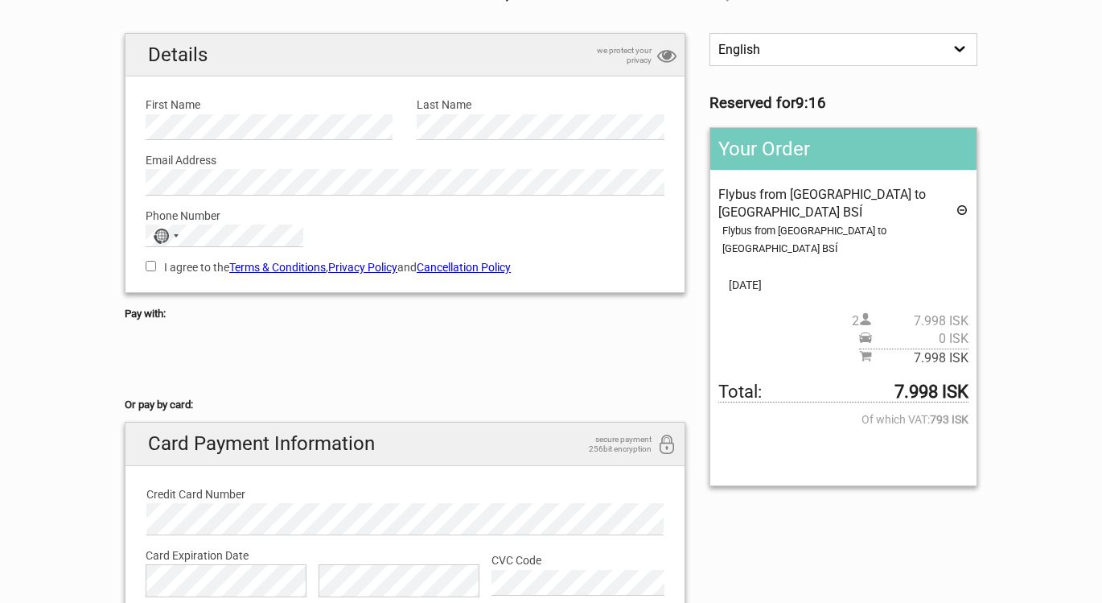
click at [304, 263] on link "Terms & Conditions" at bounding box center [277, 267] width 97 height 13
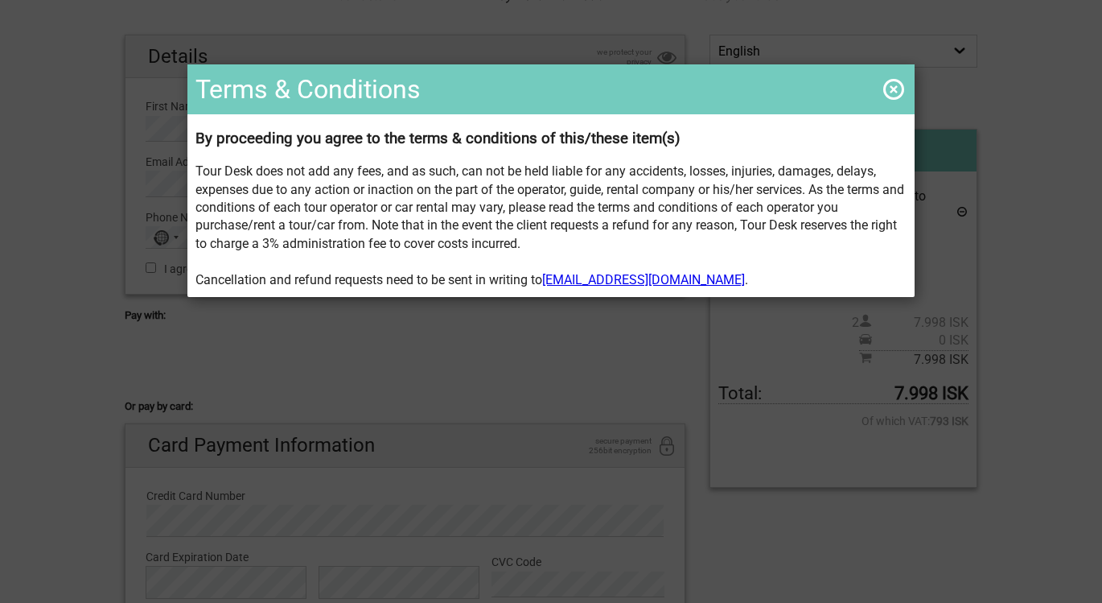
click at [894, 87] on span at bounding box center [894, 89] width 26 height 26
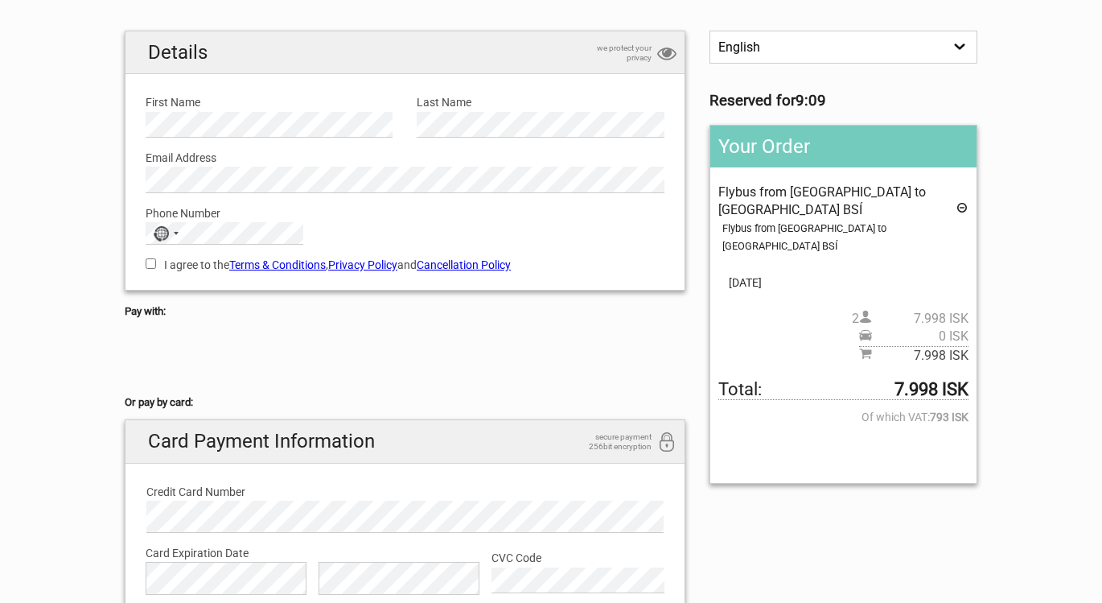
scroll to position [115, 0]
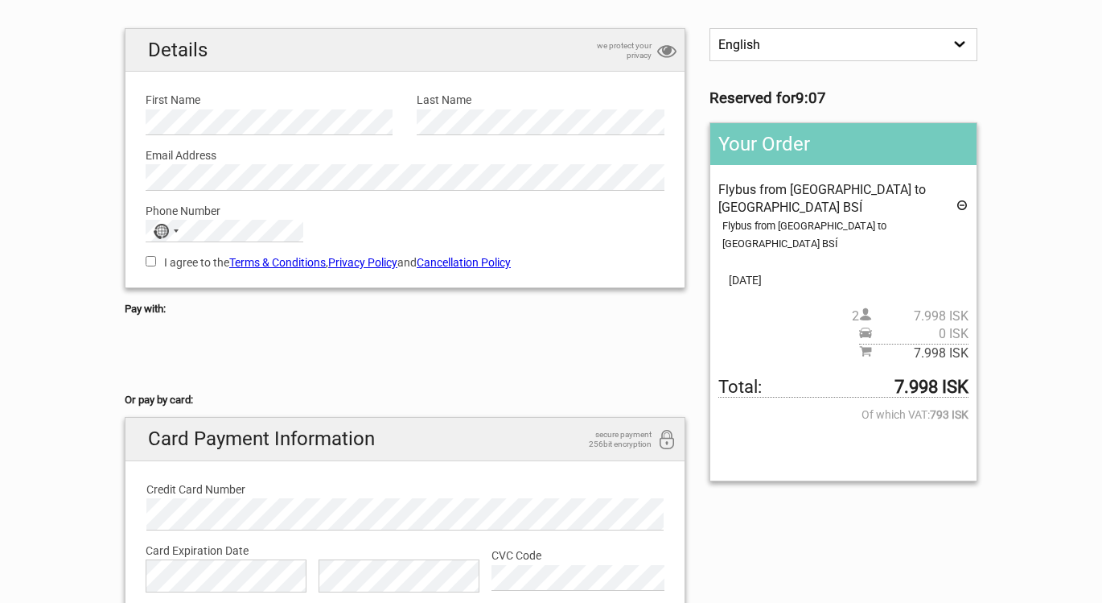
click at [150, 261] on input "I agree to the Terms & Conditions , Privacy Policy and Cancellation Policy" at bounding box center [151, 261] width 10 height 10
checkbox input "true"
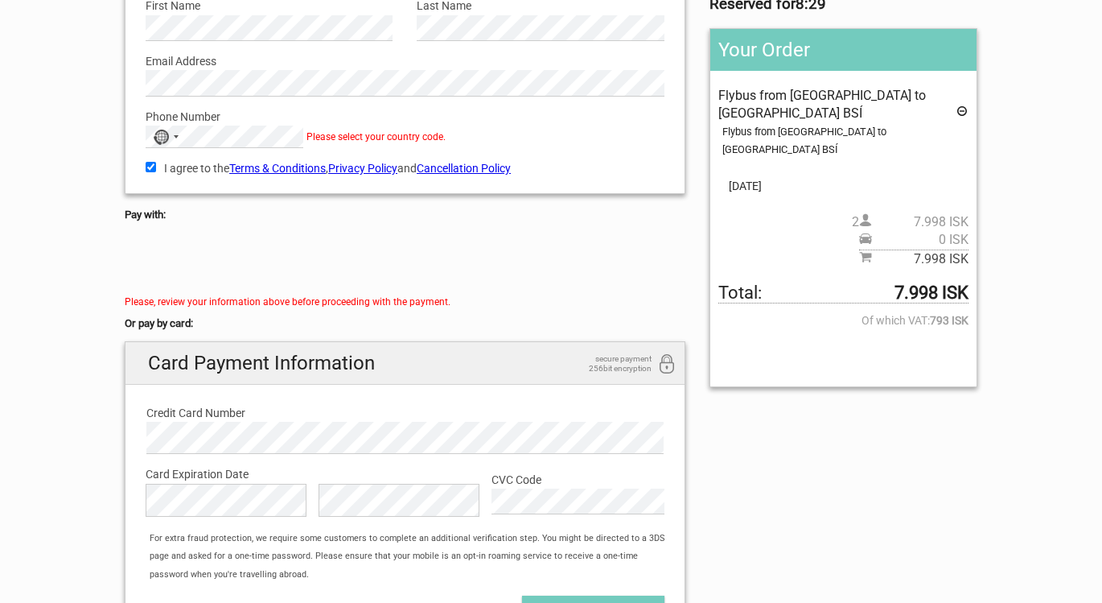
scroll to position [210, 0]
click at [352, 257] on div at bounding box center [405, 260] width 561 height 64
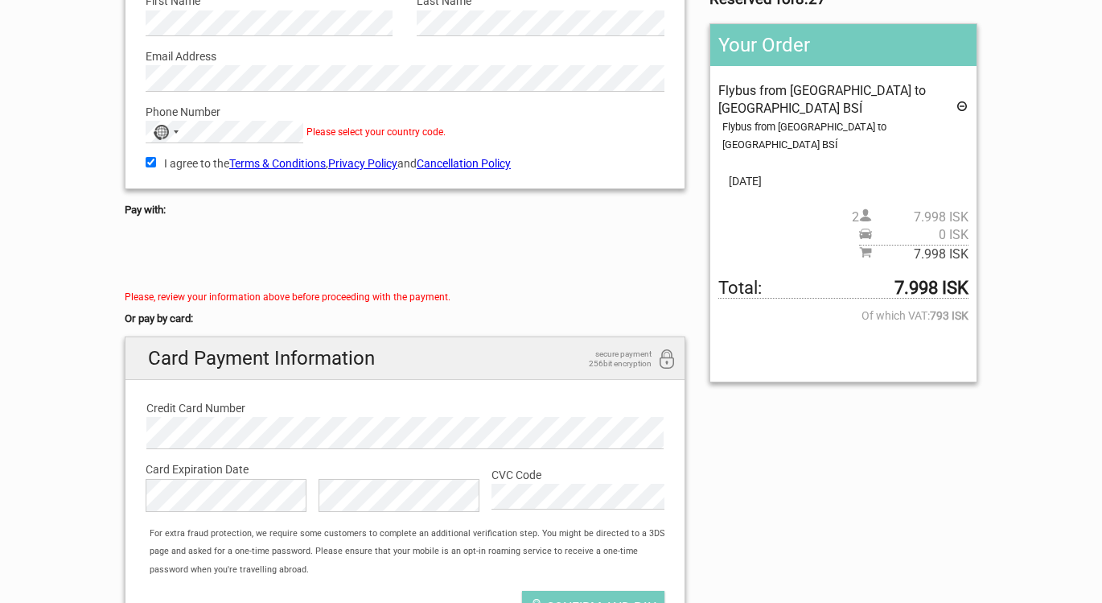
scroll to position [215, 0]
click at [357, 142] on div "I agree to the Terms & Conditions , Privacy Policy and Cancellation Policy You …" at bounding box center [405, 160] width 543 height 37
click at [364, 200] on h5 "Pay with:" at bounding box center [405, 209] width 561 height 18
drag, startPoint x: 204, startPoint y: 178, endPoint x: 194, endPoint y: 171, distance: 11.6
click at [203, 177] on div "Details we protect your privacy First Name Please provide us with your name. La…" at bounding box center [405, 58] width 561 height 261
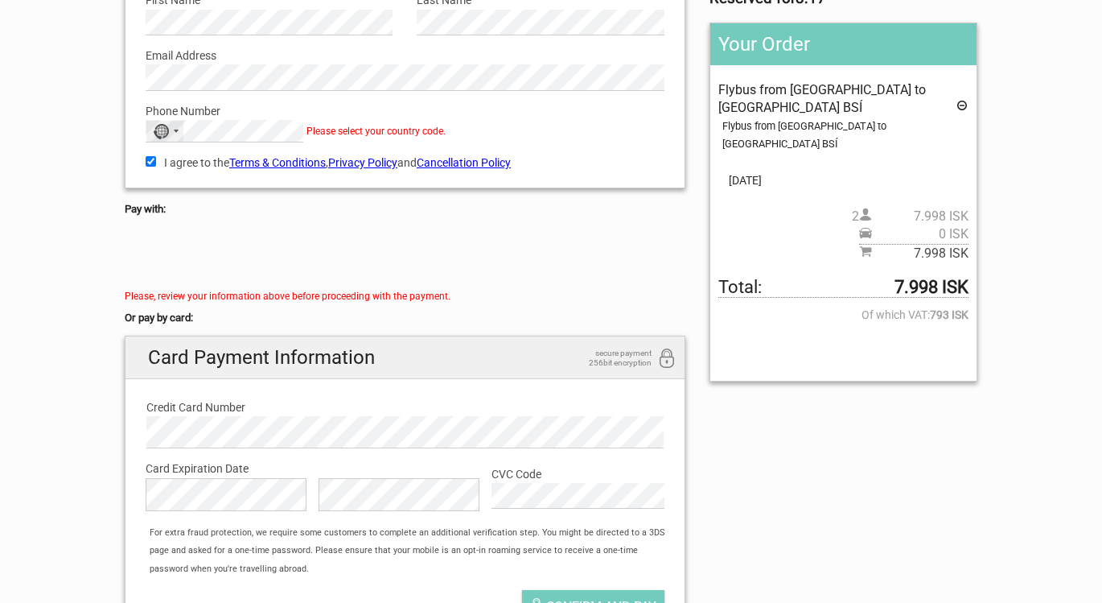
click at [175, 130] on div "Selected country" at bounding box center [176, 131] width 5 height 3
click at [172, 153] on input "+01" at bounding box center [224, 156] width 156 height 23
click at [183, 179] on div "Details we protect your privacy First Name Please provide us with your name. La…" at bounding box center [405, 58] width 561 height 261
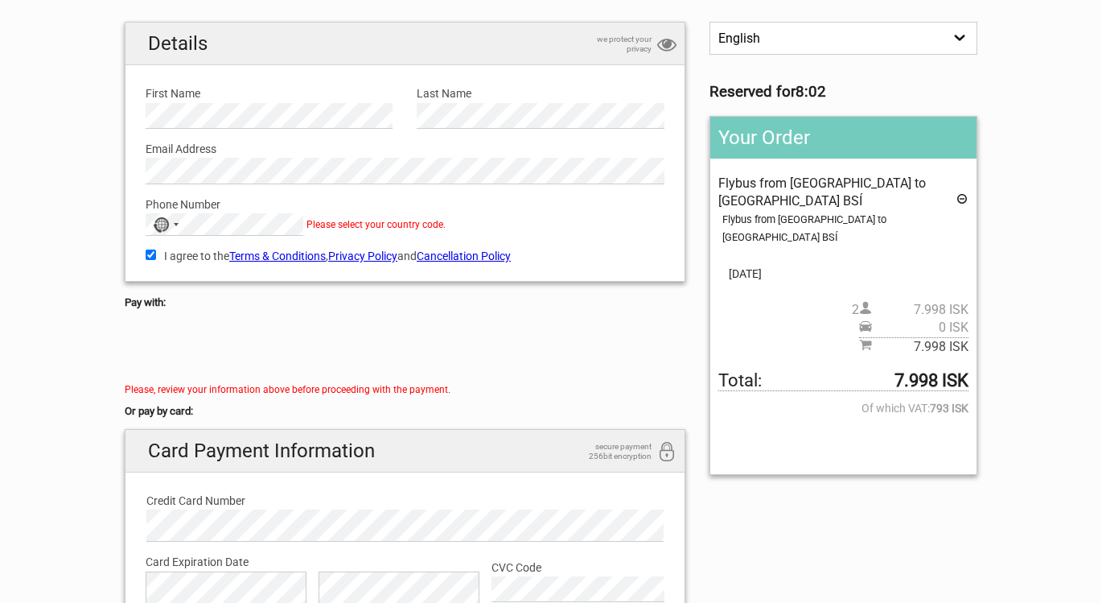
scroll to position [99, 0]
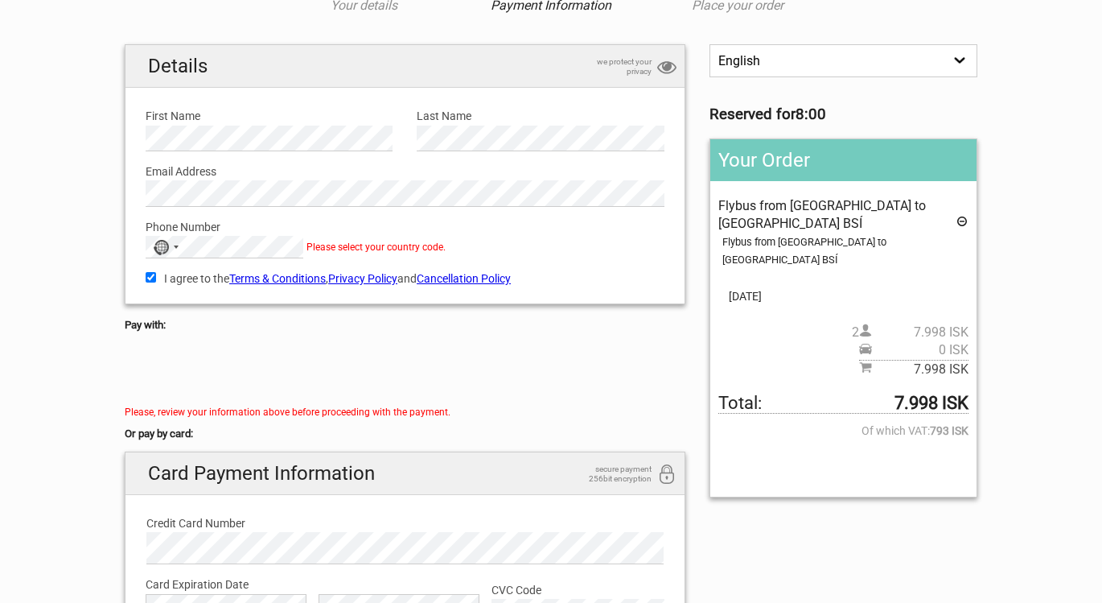
click at [667, 67] on icon at bounding box center [666, 68] width 19 height 22
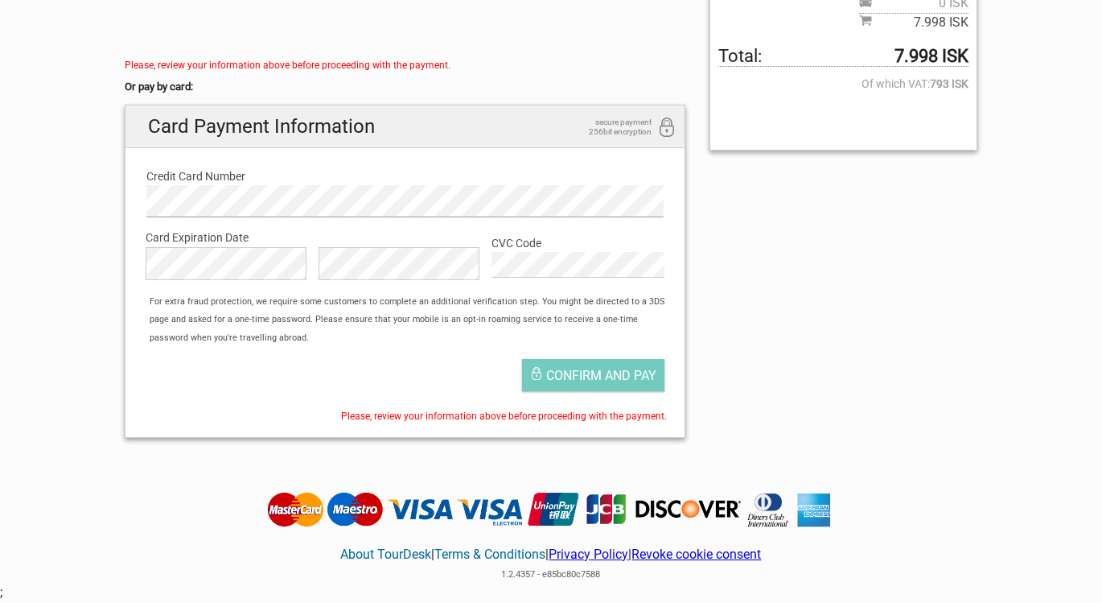
scroll to position [444, 0]
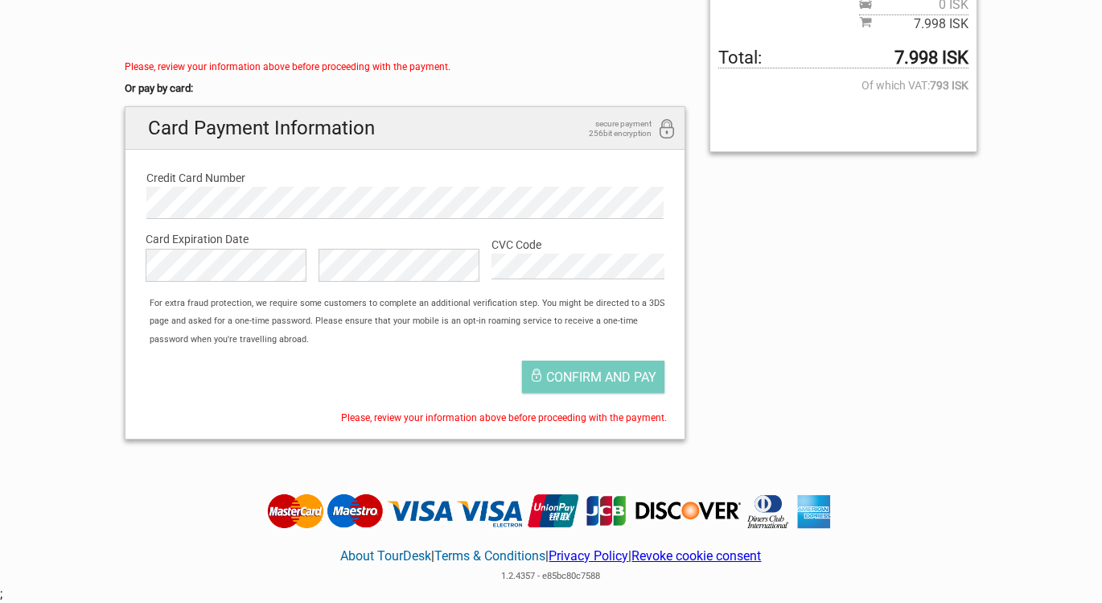
click at [373, 336] on div "For extra fraud protection, we require some customers to complete an additional…" at bounding box center [413, 321] width 543 height 54
click at [573, 369] on span "Confirm and pay" at bounding box center [601, 376] width 110 height 15
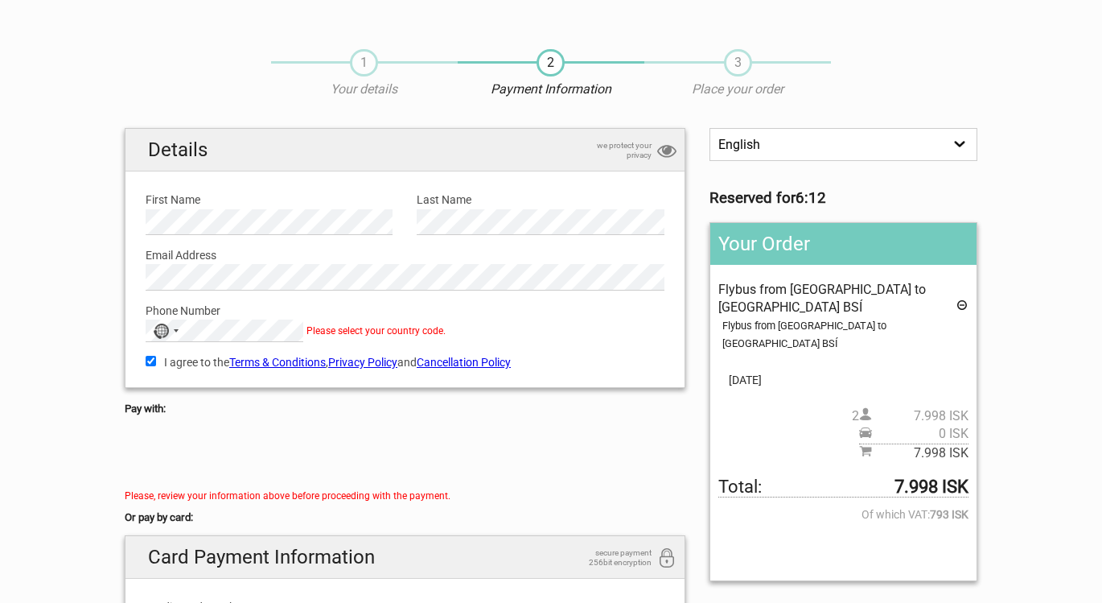
scroll to position [14, 0]
click at [162, 327] on div "No country selected" at bounding box center [161, 331] width 16 height 15
click at [162, 357] on input "+01" at bounding box center [224, 356] width 156 height 23
drag, startPoint x: 172, startPoint y: 356, endPoint x: 138, endPoint y: 352, distance: 34.7
click at [138, 352] on div "Details we protect your privacy First Name Please provide us with your name. La…" at bounding box center [405, 259] width 543 height 243
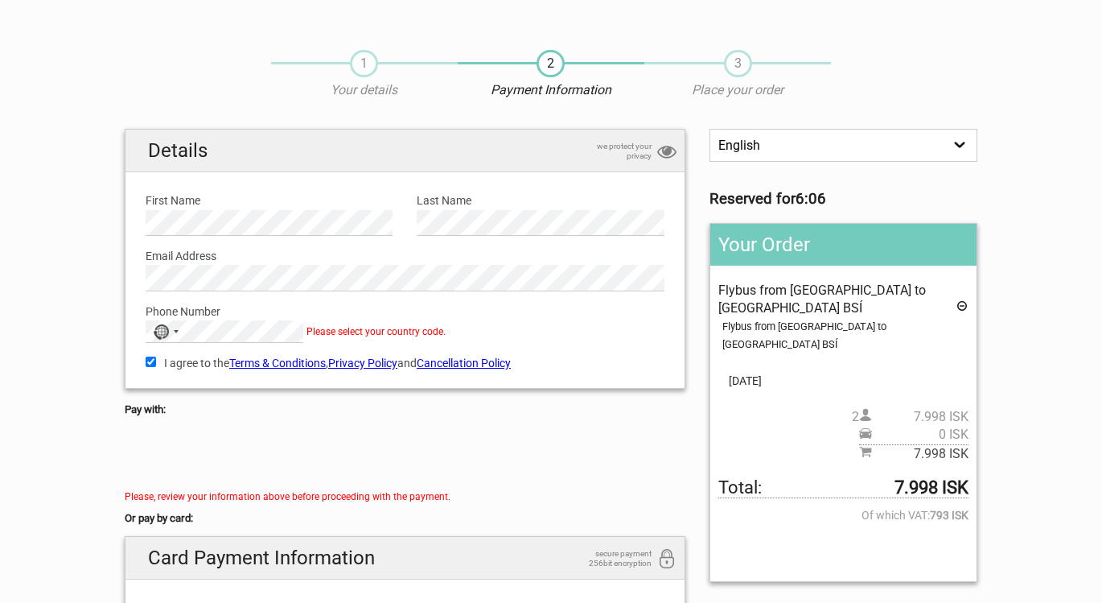
click at [187, 327] on button "No country selected" at bounding box center [166, 331] width 40 height 21
click at [331, 343] on div "I agree to the Terms & Conditions , Privacy Policy and Cancellation Policy You …" at bounding box center [405, 361] width 543 height 37
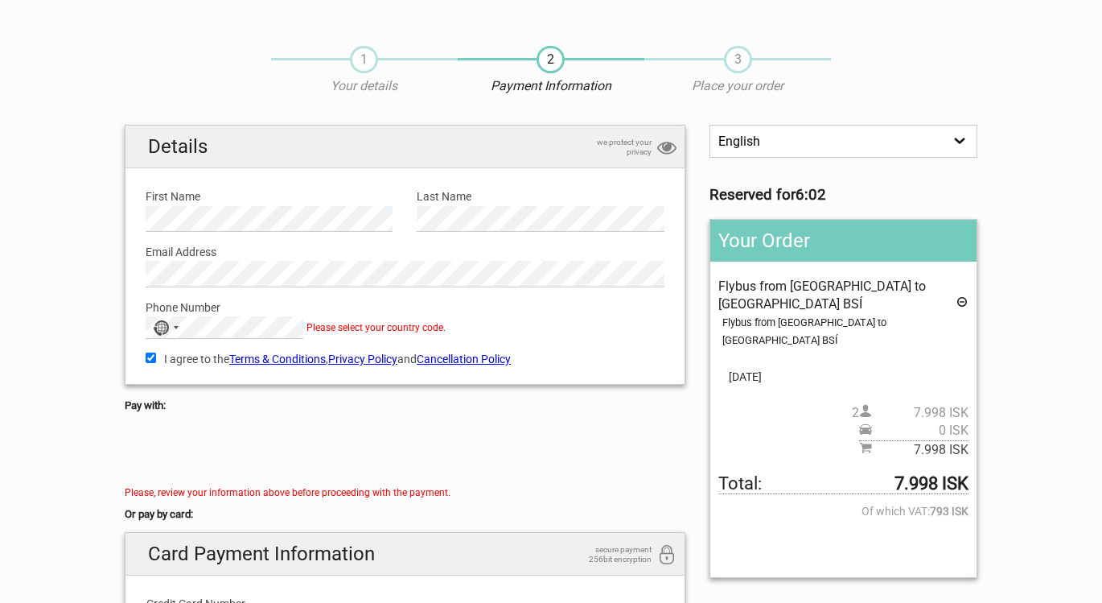
scroll to position [0, 0]
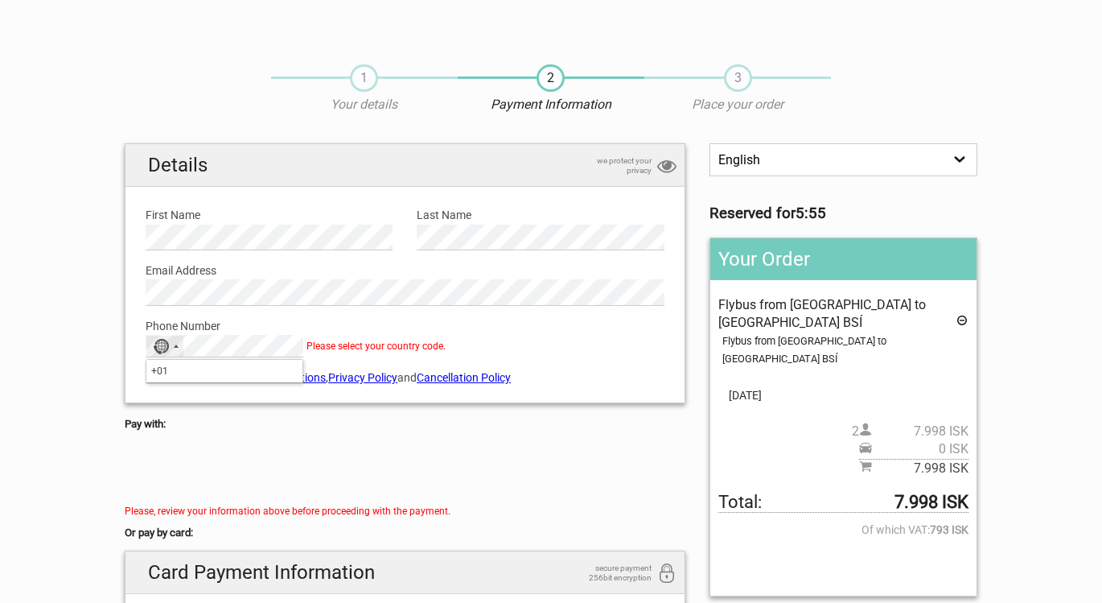
click at [233, 371] on input "+01" at bounding box center [224, 371] width 156 height 23
click at [245, 396] on div "Details we protect your privacy First Name Please provide us with your name. La…" at bounding box center [405, 273] width 561 height 261
click at [176, 344] on div "Selected country" at bounding box center [176, 345] width 5 height 3
click at [333, 341] on span "Please select your country code." at bounding box center [375, 345] width 139 height 11
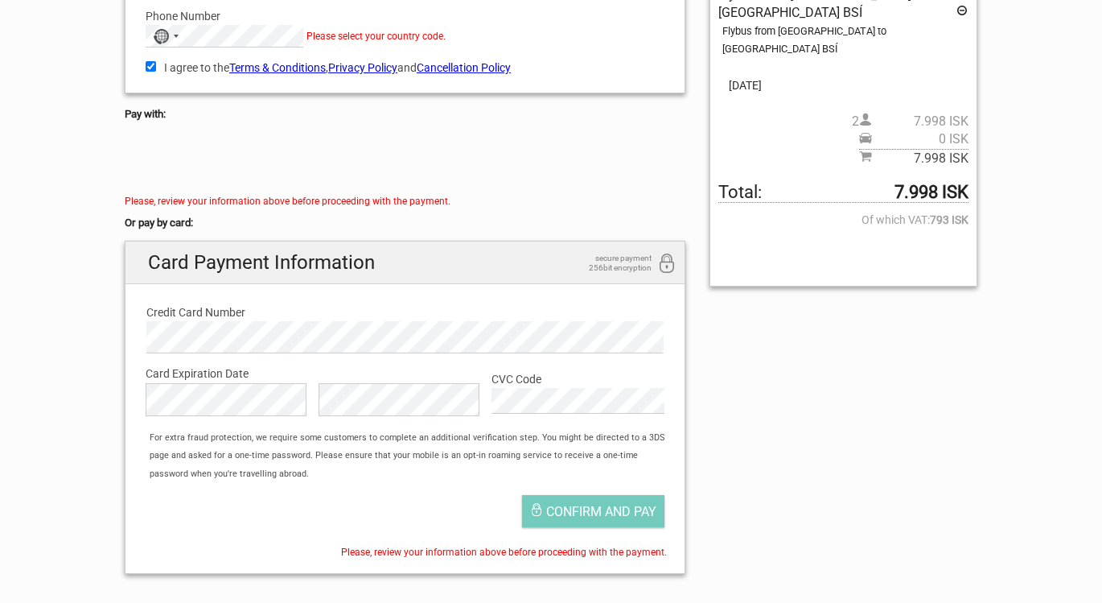
scroll to position [331, 0]
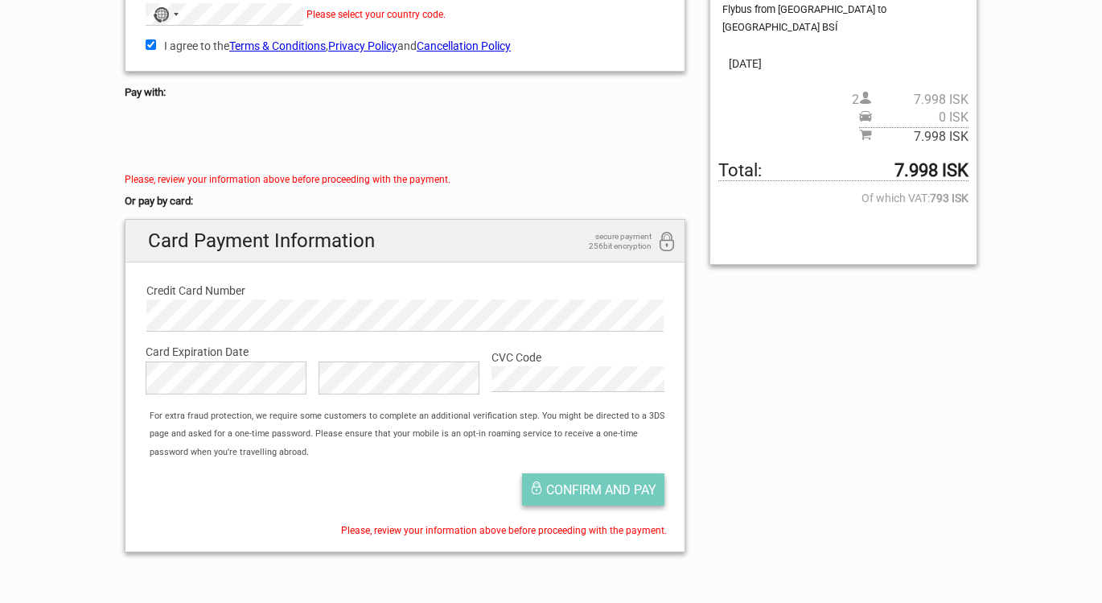
click at [593, 485] on span "Confirm and pay" at bounding box center [601, 489] width 110 height 15
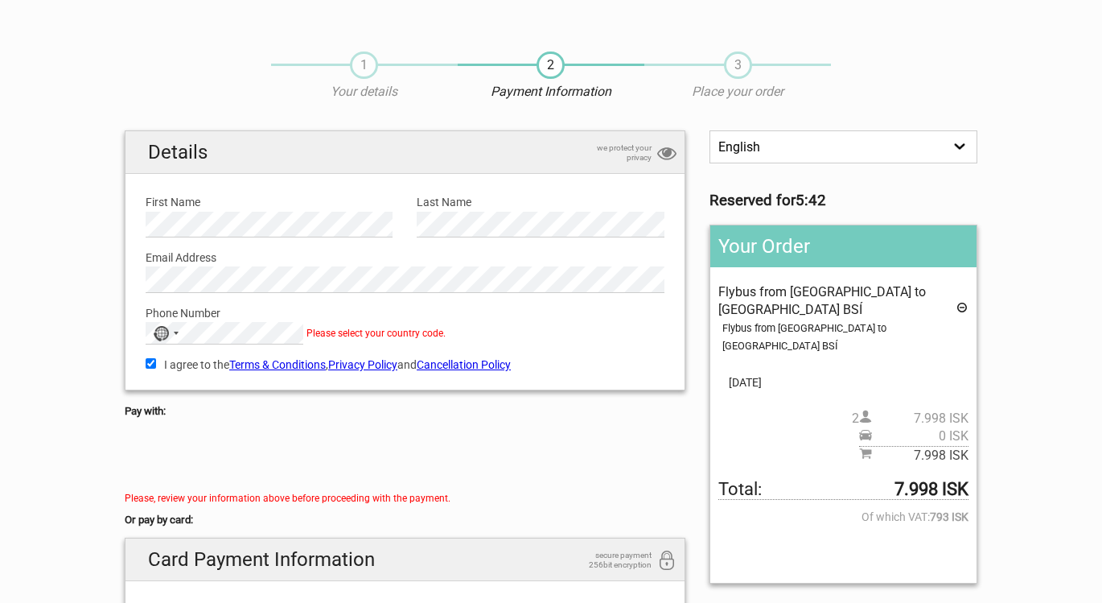
scroll to position [7, 0]
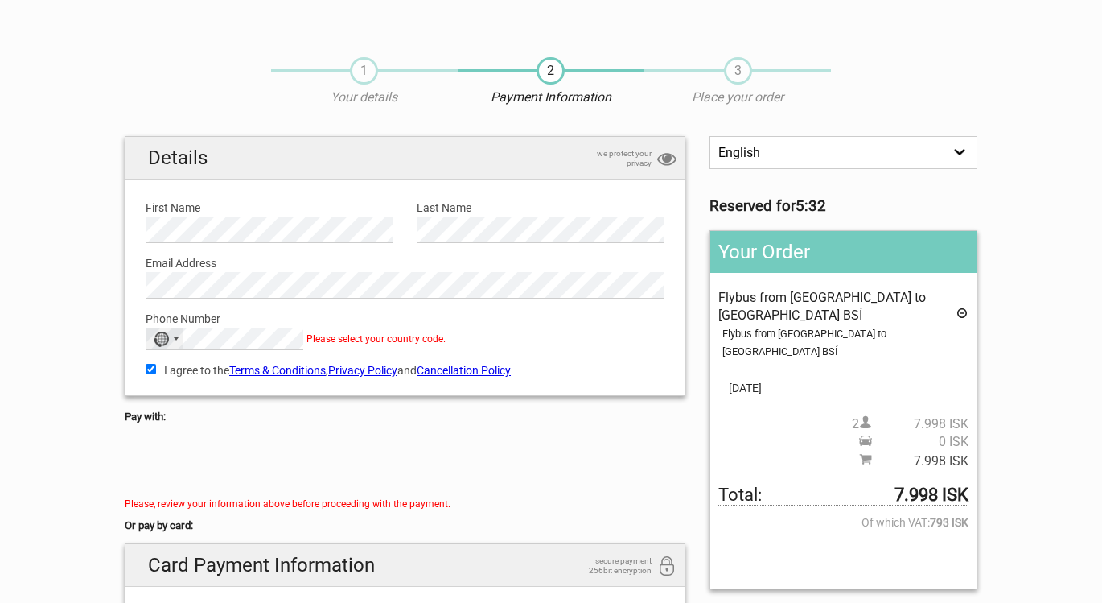
click at [176, 337] on div "Selected country" at bounding box center [176, 338] width 5 height 3
drag, startPoint x: 171, startPoint y: 364, endPoint x: 128, endPoint y: 356, distance: 44.0
click at [129, 356] on div "Details we protect your privacy First Name Please provide us with your name. La…" at bounding box center [405, 266] width 561 height 261
click at [167, 338] on div "No country selected" at bounding box center [161, 338] width 16 height 15
click at [158, 364] on input "+01" at bounding box center [224, 363] width 156 height 23
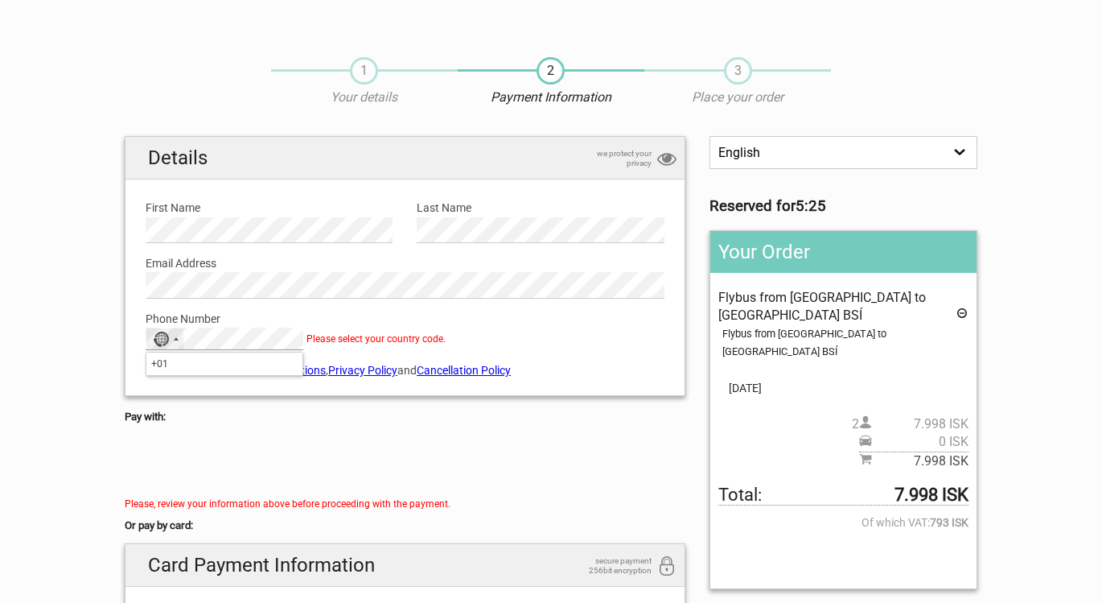
click at [181, 331] on div "No country selected +01 No results found" at bounding box center [225, 338] width 158 height 23
click at [175, 337] on div "Selected country" at bounding box center [176, 338] width 5 height 3
click at [171, 368] on input "+01" at bounding box center [224, 363] width 156 height 23
drag, startPoint x: 150, startPoint y: 361, endPoint x: 172, endPoint y: 362, distance: 21.7
click at [172, 362] on input "+01" at bounding box center [224, 363] width 156 height 23
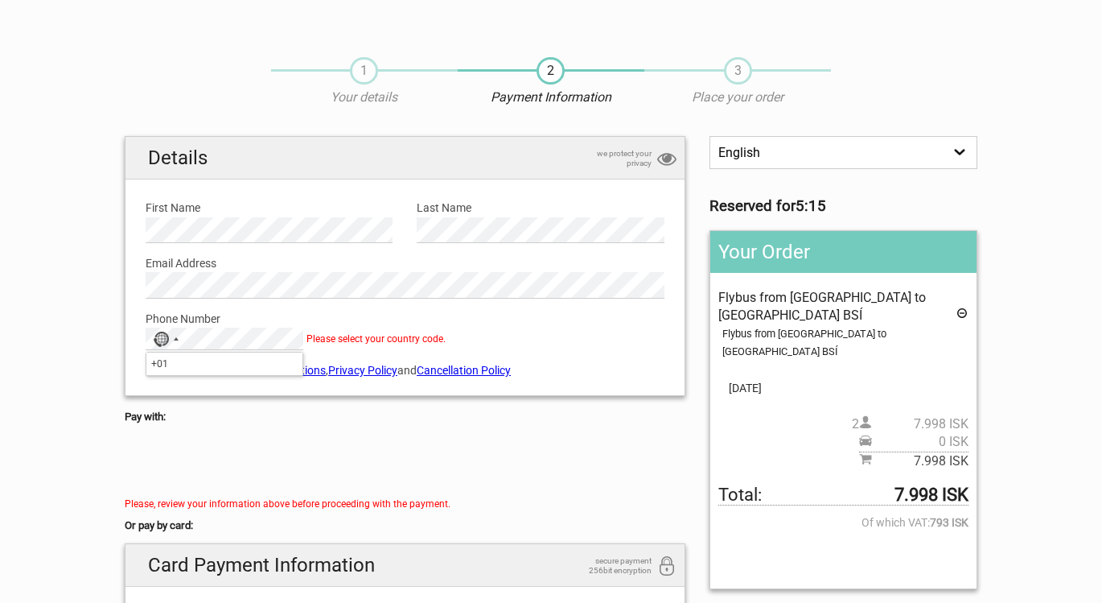
click at [239, 385] on div "Details we protect your privacy First Name Please provide us with your name. La…" at bounding box center [405, 266] width 561 height 261
click at [173, 339] on div "No country selected" at bounding box center [164, 338] width 37 height 21
click at [183, 364] on input "+01" at bounding box center [224, 363] width 156 height 23
click at [384, 387] on div "Details we protect your privacy First Name Please provide us with your name. La…" at bounding box center [405, 266] width 561 height 261
click at [175, 338] on div "Selected country" at bounding box center [176, 338] width 5 height 3
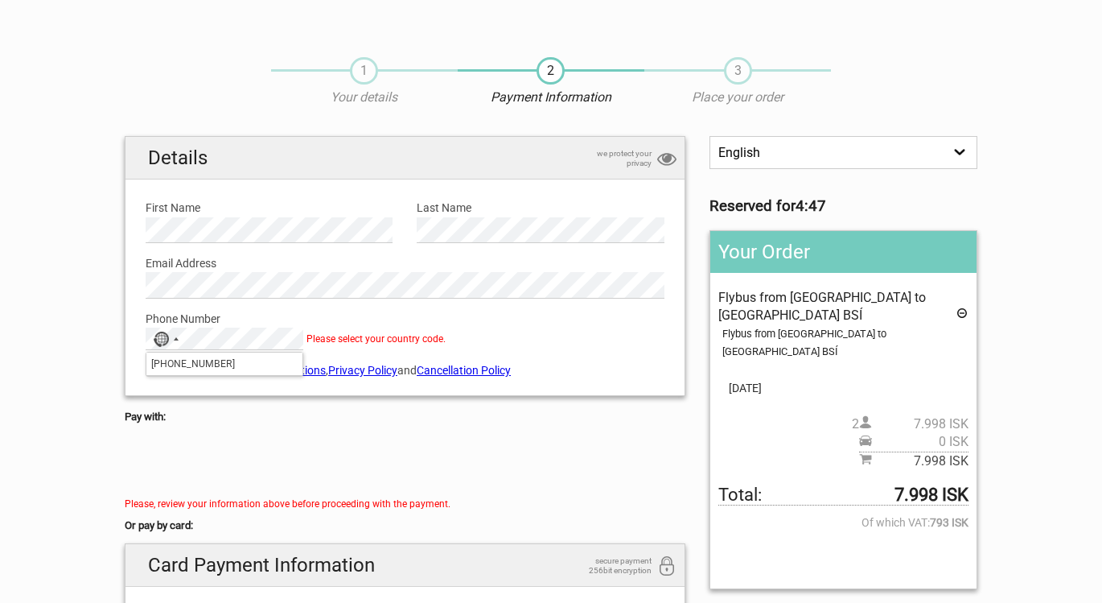
drag, startPoint x: 390, startPoint y: 428, endPoint x: 270, endPoint y: 443, distance: 120.8
click at [388, 430] on div at bounding box center [405, 462] width 561 height 64
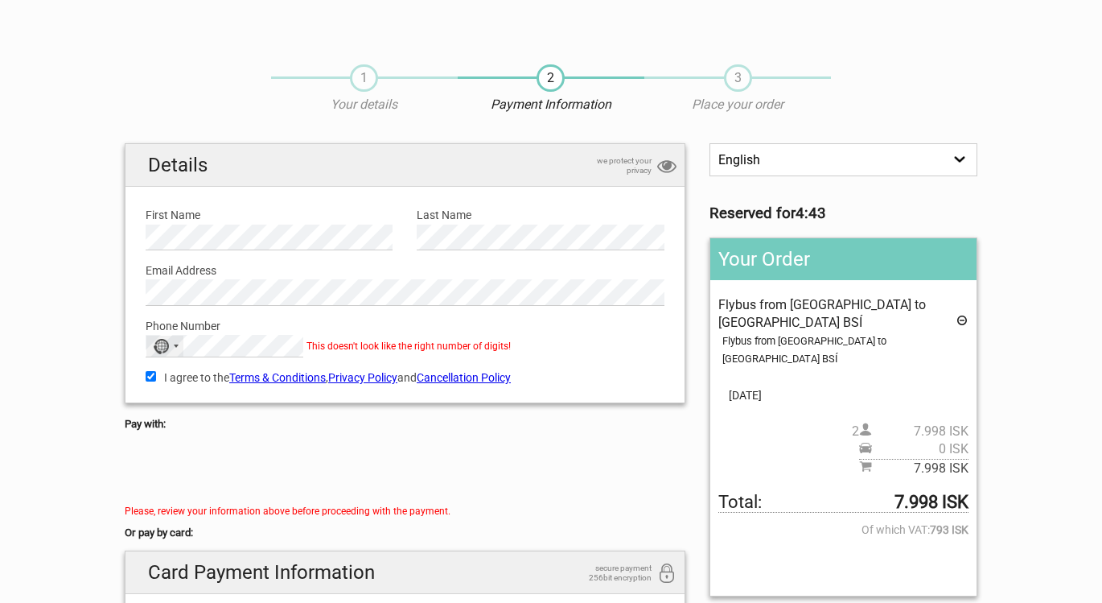
scroll to position [0, 0]
click at [177, 344] on div "Selected country" at bounding box center [176, 345] width 5 height 3
click at [164, 368] on input "+01 3039060093" at bounding box center [224, 371] width 156 height 23
click at [230, 399] on div "Details we protect your privacy First Name Please provide us with your name. La…" at bounding box center [405, 273] width 561 height 261
click at [362, 343] on span "This doesn't look like the right number of digits!" at bounding box center [408, 345] width 204 height 11
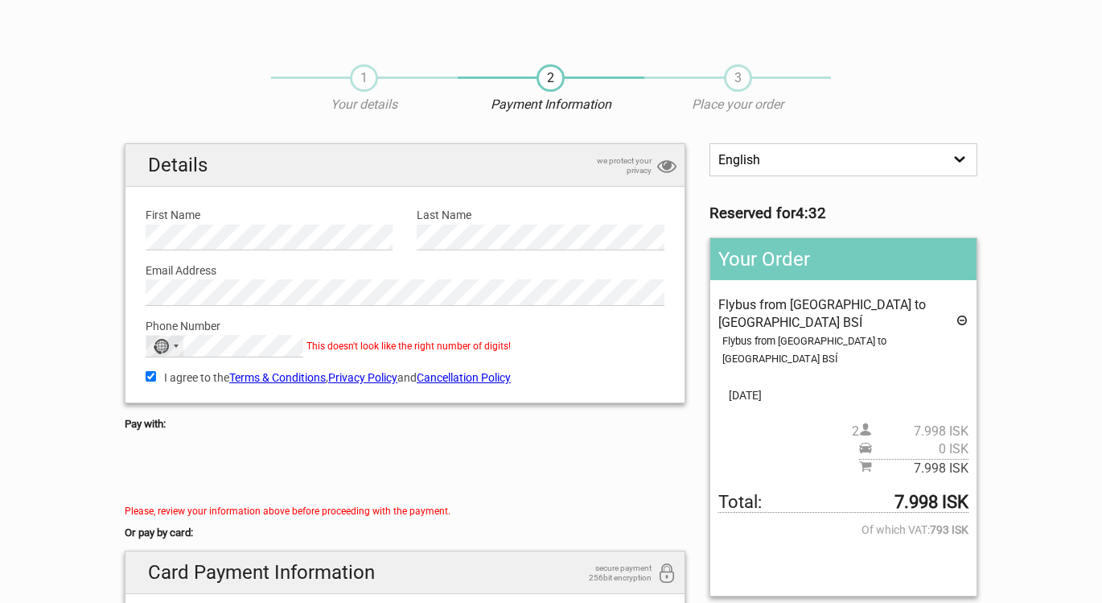
click at [164, 343] on div "No country selected" at bounding box center [161, 346] width 16 height 15
click at [167, 368] on input "+001 3039060093" at bounding box center [224, 371] width 156 height 23
click at [187, 370] on input "+01 3039060093" at bounding box center [224, 371] width 156 height 23
click at [206, 368] on input "+01 303 9060093" at bounding box center [224, 371] width 156 height 23
click at [178, 344] on div "Selected country" at bounding box center [176, 345] width 5 height 3
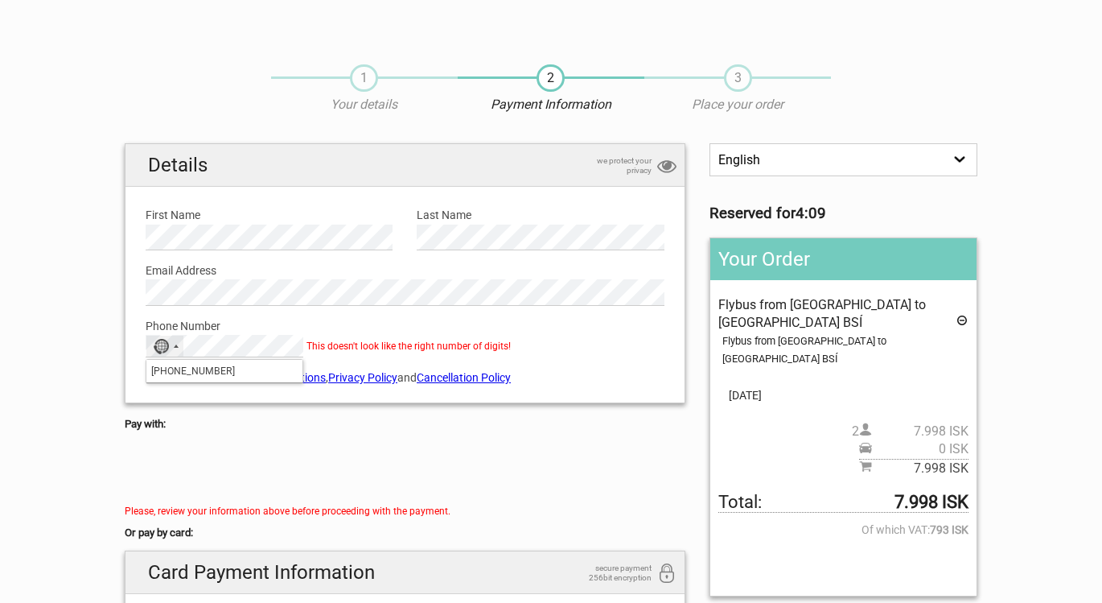
click at [191, 369] on input "+01 303 9060093" at bounding box center [224, 371] width 156 height 23
click at [173, 366] on input "+01 3039060093" at bounding box center [224, 371] width 156 height 23
click at [233, 398] on div "Details we protect your privacy First Name Please provide us with your name. La…" at bounding box center [405, 273] width 561 height 261
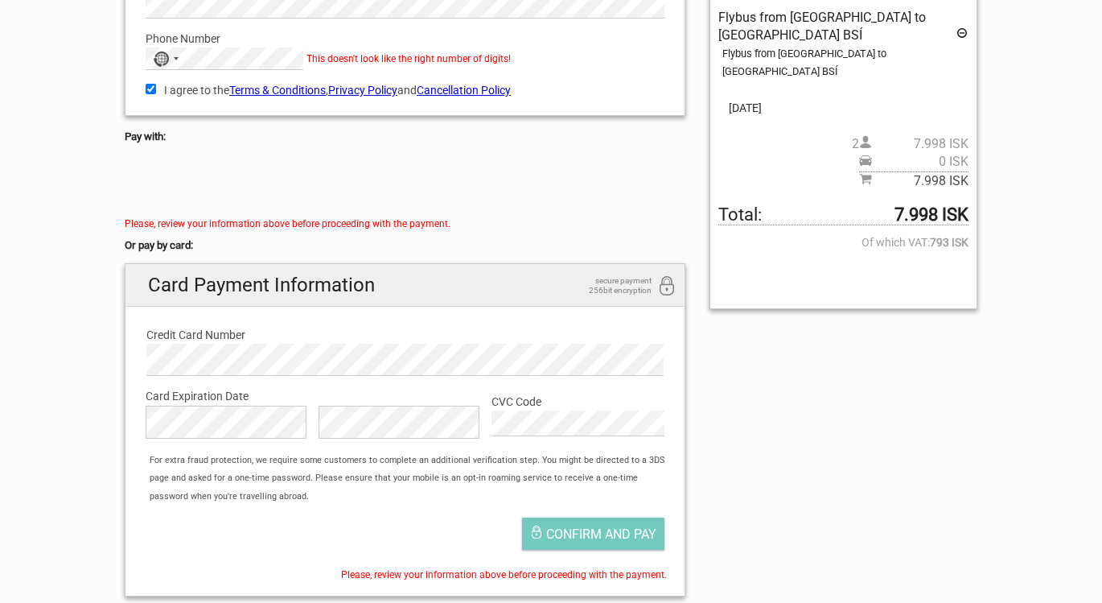
scroll to position [310, 0]
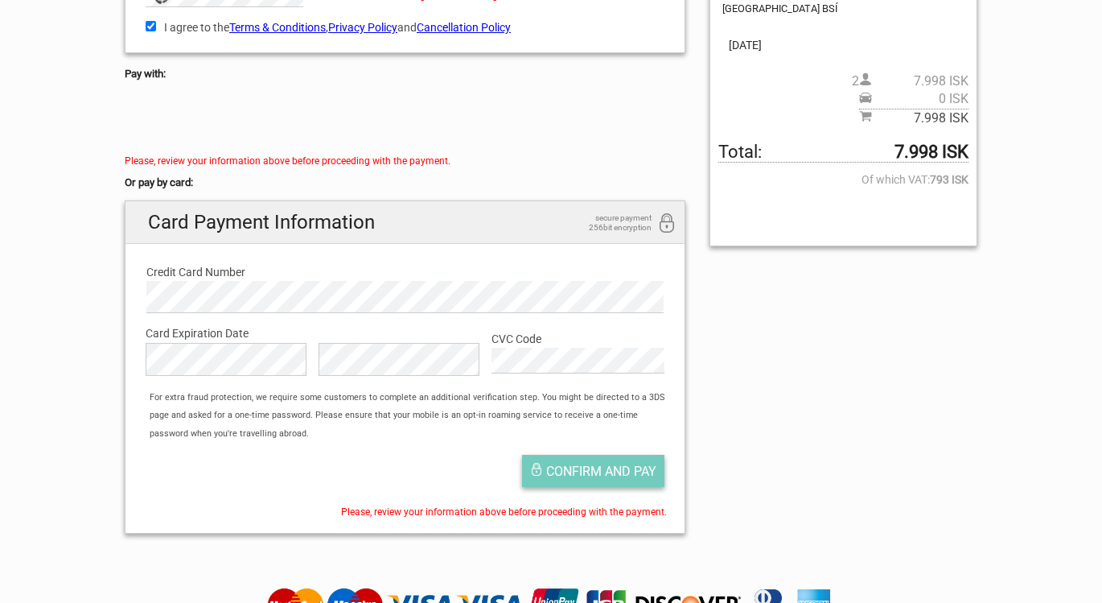
click at [592, 463] on span "Confirm and pay" at bounding box center [601, 470] width 110 height 15
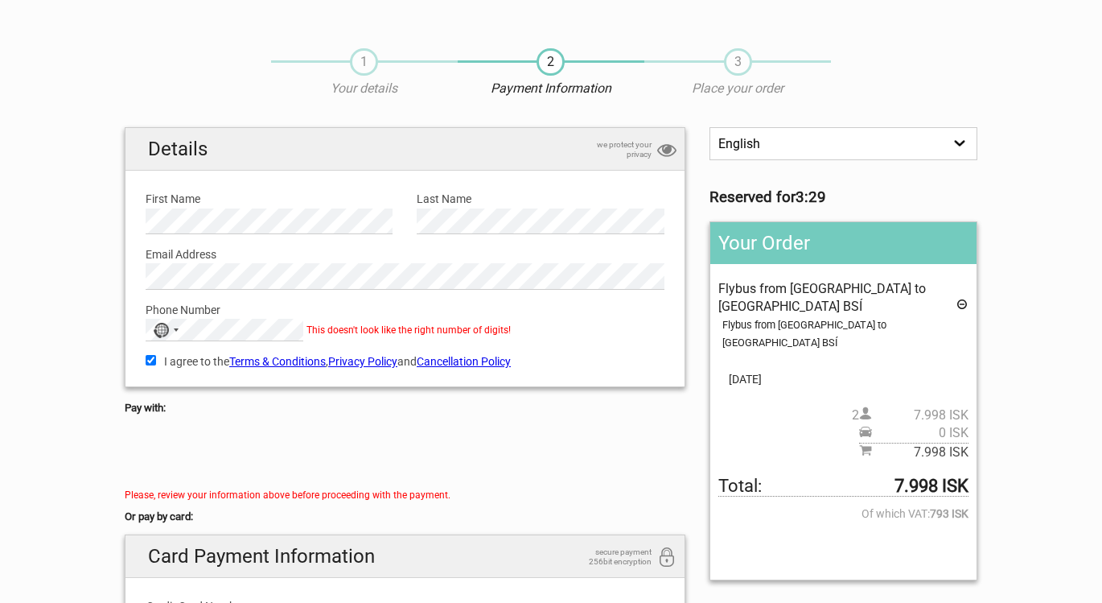
scroll to position [16, 0]
click at [171, 326] on div "No country selected" at bounding box center [164, 329] width 37 height 21
click at [167, 352] on input "+013039060093" at bounding box center [224, 354] width 156 height 23
click at [159, 353] on input "+013039060093" at bounding box center [224, 354] width 156 height 23
click at [240, 359] on input "013039060093" at bounding box center [224, 354] width 156 height 23
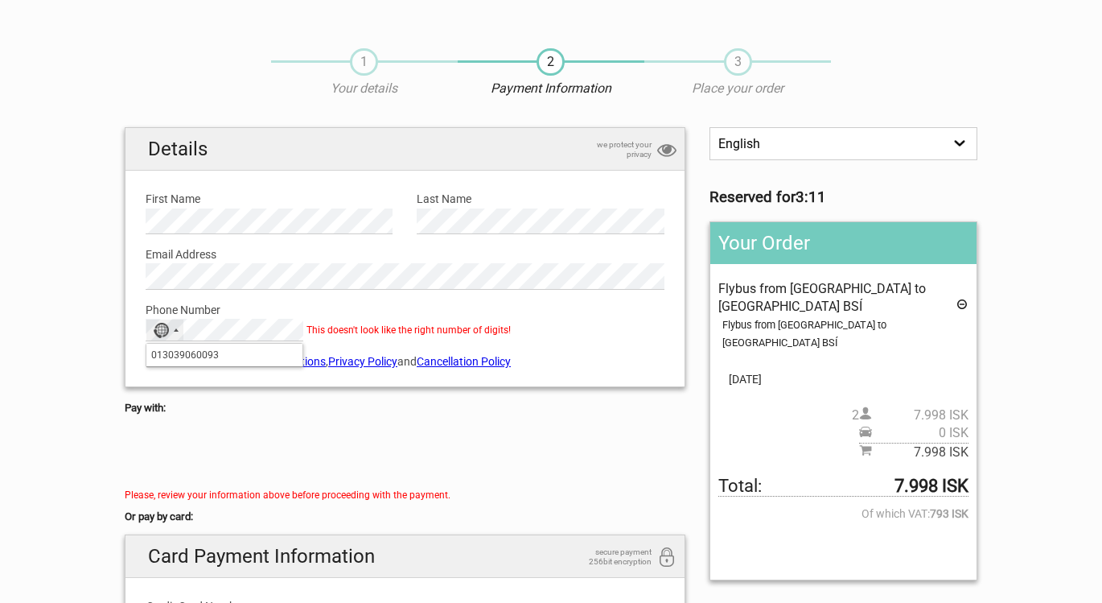
click at [153, 351] on input "013039060093" at bounding box center [224, 354] width 156 height 23
click at [233, 358] on input "+013039060093" at bounding box center [224, 354] width 156 height 23
click at [169, 352] on input "+013039060093" at bounding box center [224, 354] width 156 height 23
click at [234, 356] on input "+01 3039060093" at bounding box center [224, 354] width 156 height 23
click at [189, 353] on input "+01 3039060093" at bounding box center [224, 354] width 156 height 23
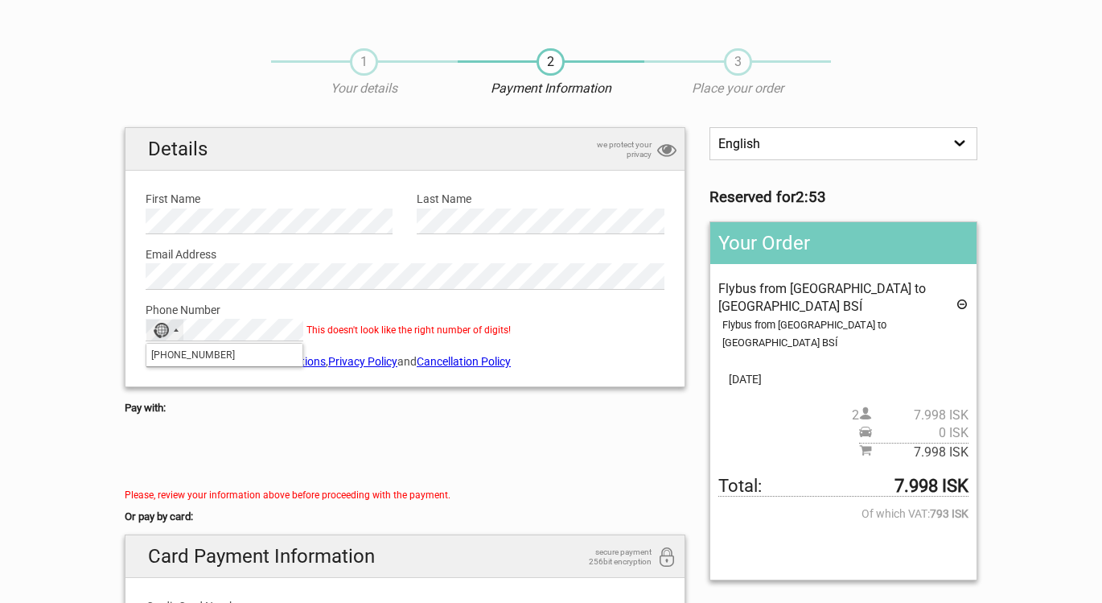
click at [207, 356] on input "+01 303 9060093" at bounding box center [224, 354] width 156 height 23
click at [243, 355] on input "+01 303 906 0093" at bounding box center [224, 354] width 156 height 23
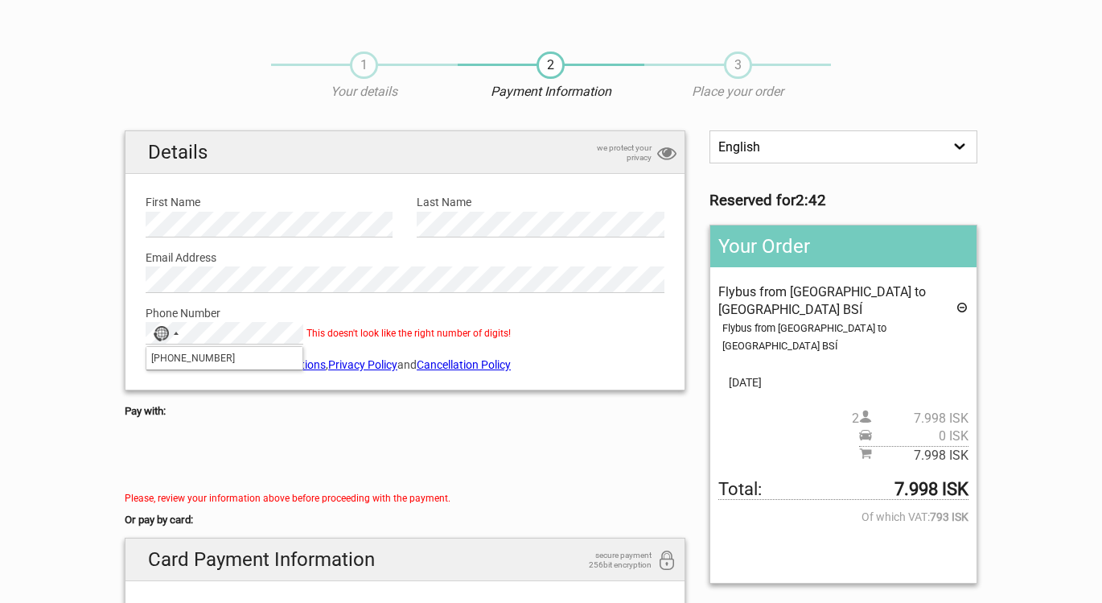
scroll to position [14, 0]
click at [323, 328] on span "This doesn't look like the right number of digits!" at bounding box center [408, 332] width 204 height 11
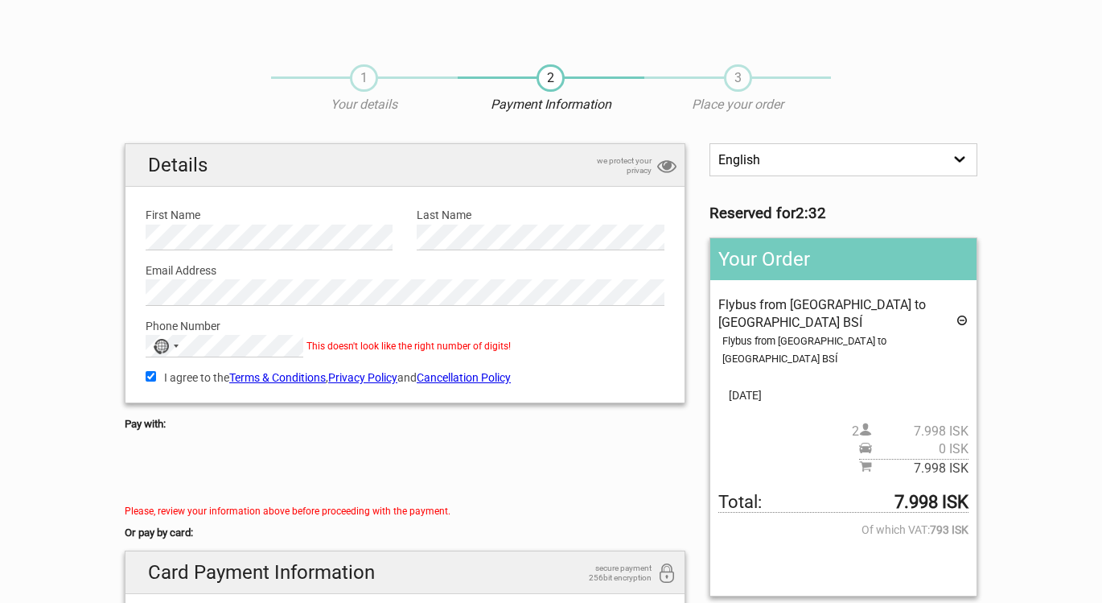
scroll to position [0, 0]
click at [177, 344] on div "Selected country" at bounding box center [176, 345] width 5 height 3
click at [191, 368] on input "+01 303 906 0093" at bounding box center [224, 371] width 156 height 23
click at [212, 370] on input "+01 303-906 0093" at bounding box center [224, 371] width 156 height 23
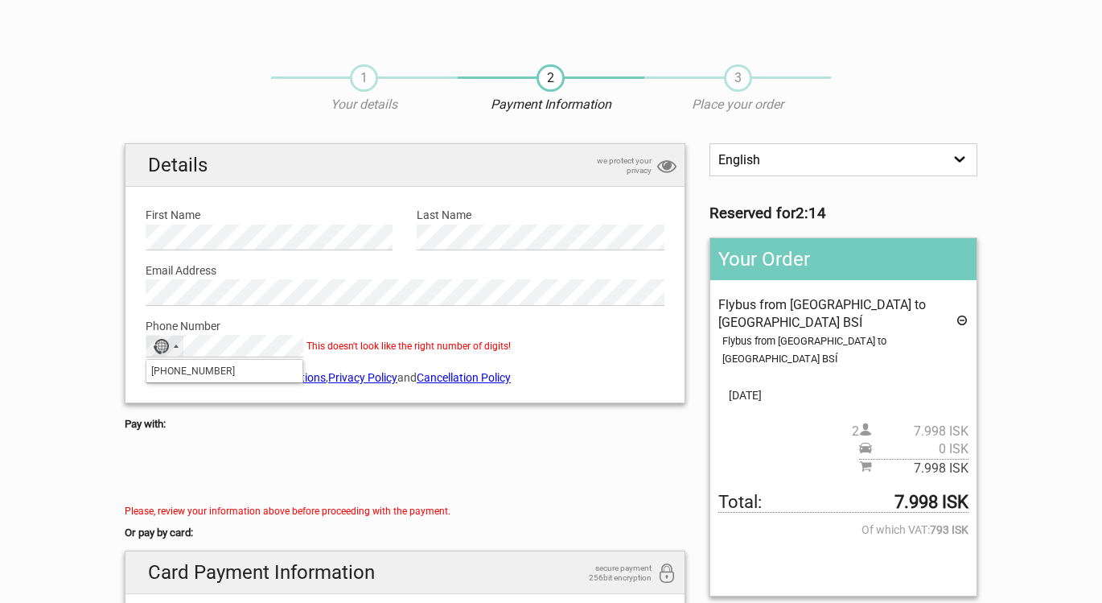
click at [246, 372] on input "+01 303-906-0093" at bounding box center [224, 371] width 156 height 23
click at [190, 368] on input "+01 303-906-0093" at bounding box center [224, 371] width 156 height 23
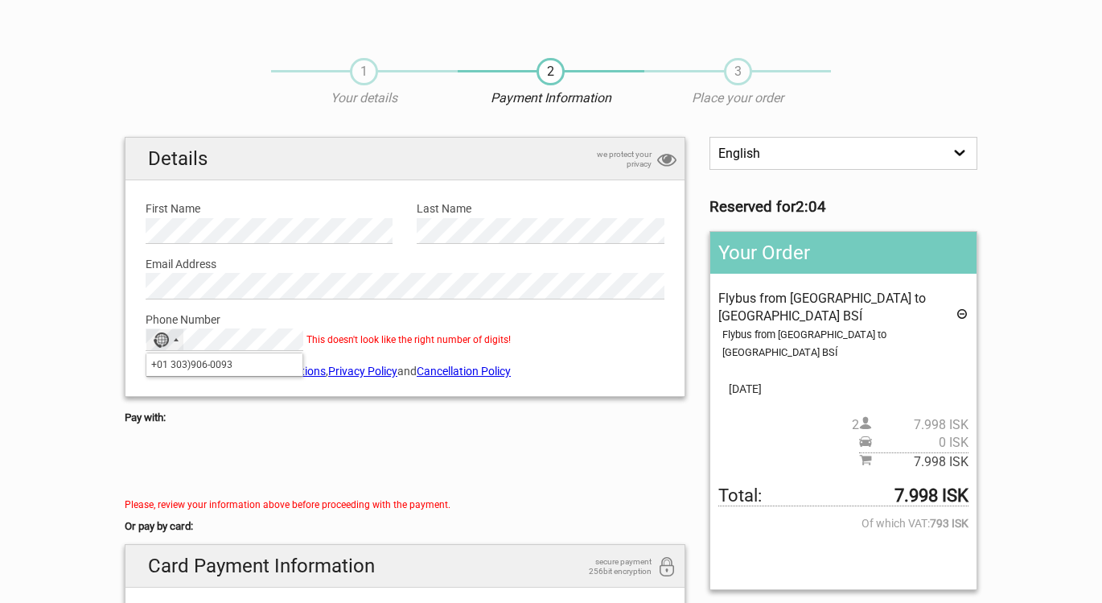
scroll to position [6, 0]
click at [174, 363] on input "+01 303) 906-0093" at bounding box center [224, 364] width 156 height 23
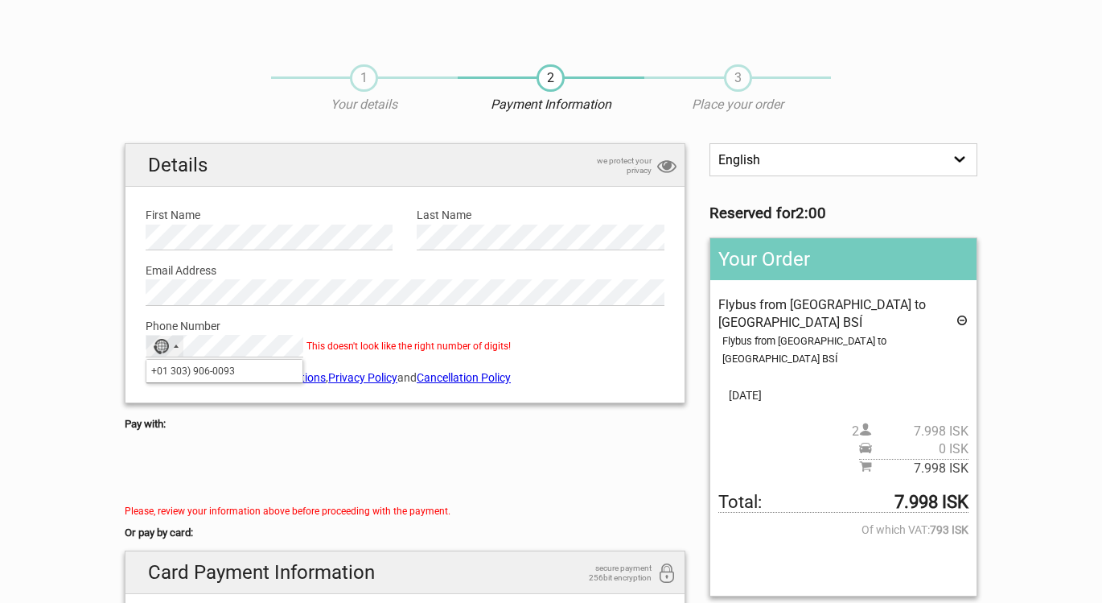
scroll to position [0, 0]
click at [171, 368] on input "+01 303) 906-0093" at bounding box center [224, 371] width 156 height 23
click at [253, 372] on input "+01 (303) 906-0093" at bounding box center [224, 371] width 156 height 23
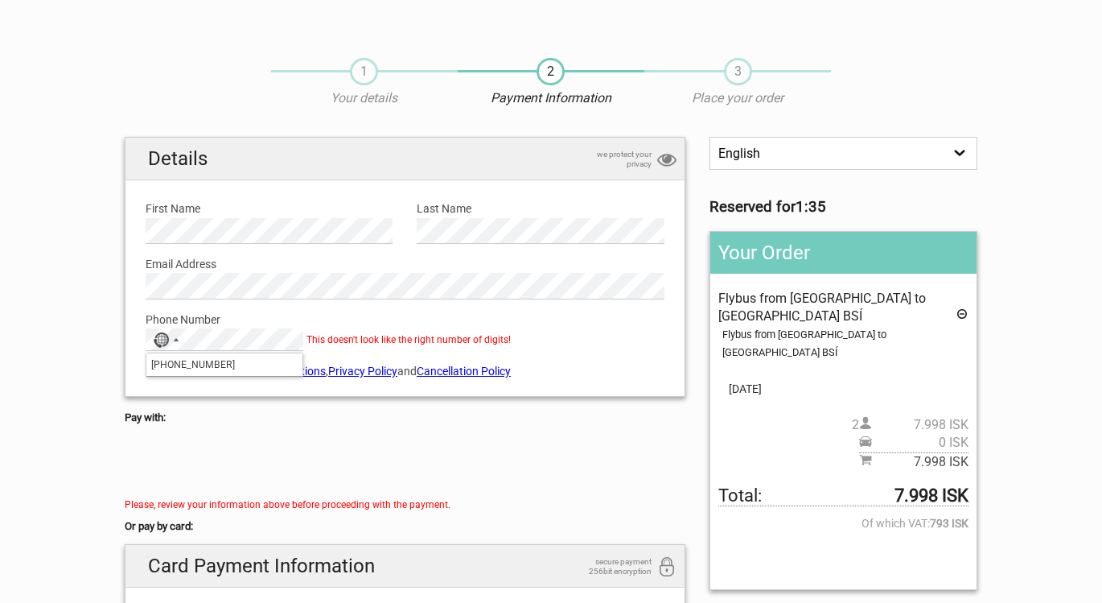
scroll to position [55, 0]
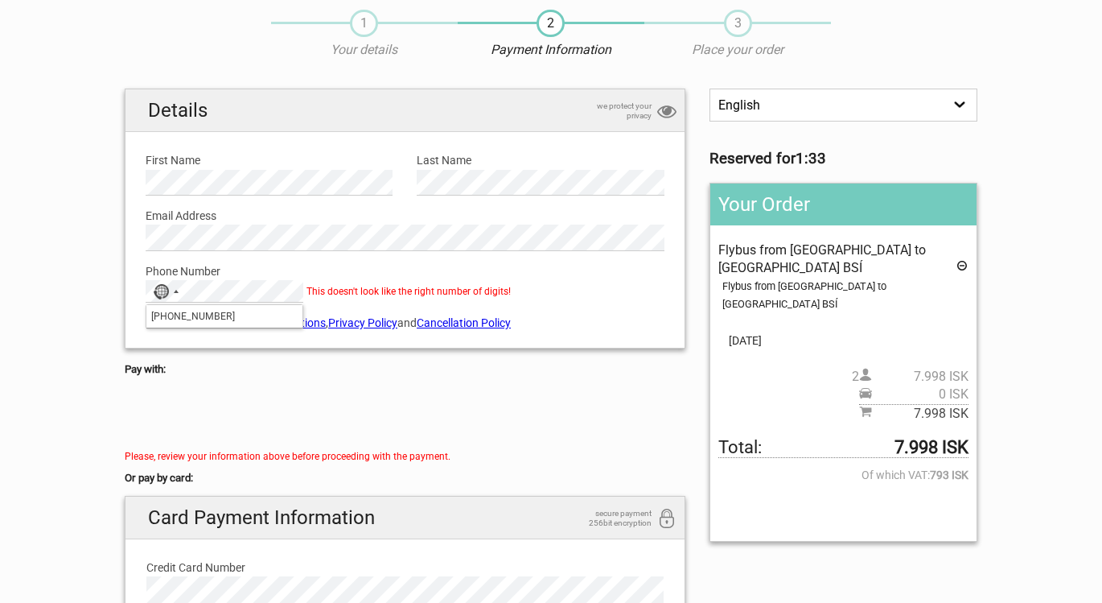
drag, startPoint x: 247, startPoint y: 317, endPoint x: 84, endPoint y: 306, distance: 163.7
click at [84, 306] on section "1 Your details 2 Payment Information 3 Place your order English Español Deutsch…" at bounding box center [551, 418] width 1102 height 848
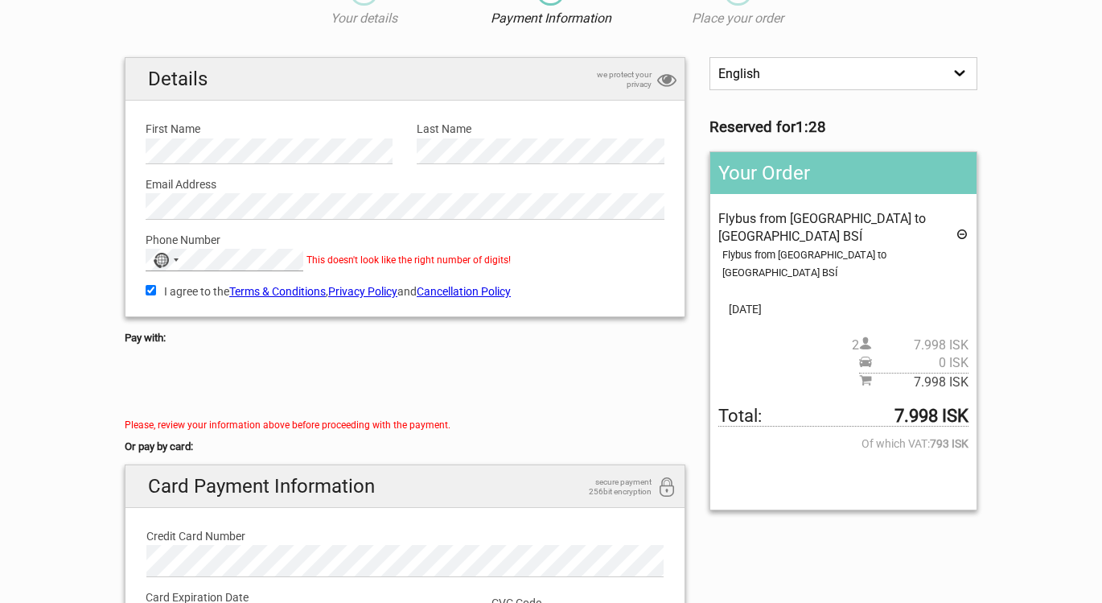
scroll to position [87, 0]
click at [444, 342] on h5 "Pay with:" at bounding box center [405, 337] width 561 height 18
click at [331, 309] on div "Details we protect your privacy First Name Please provide us with your name. La…" at bounding box center [405, 186] width 561 height 261
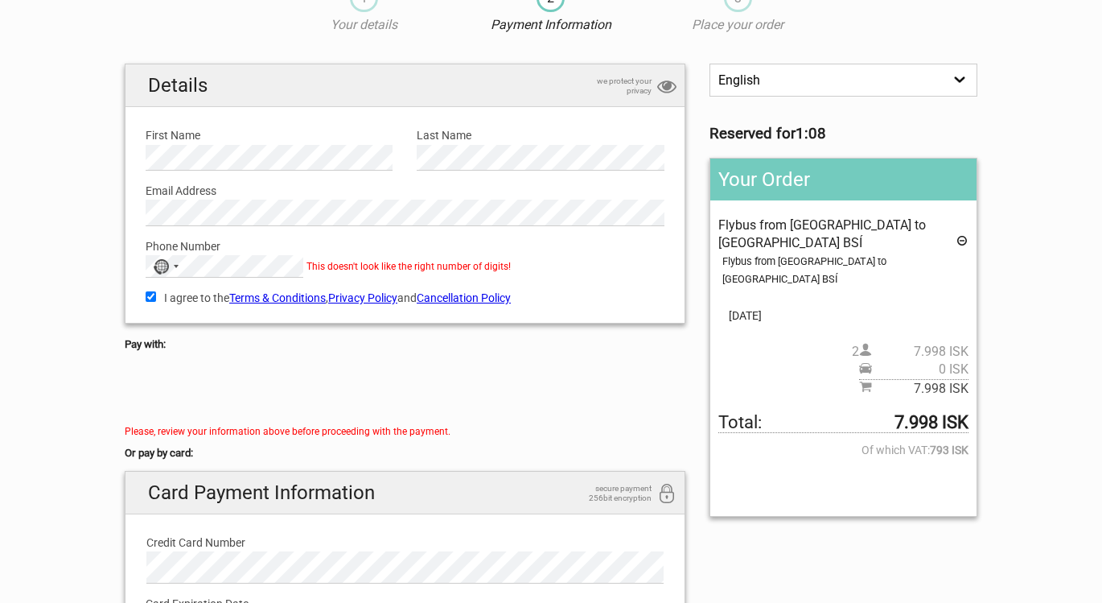
scroll to position [80, 0]
type input "+"
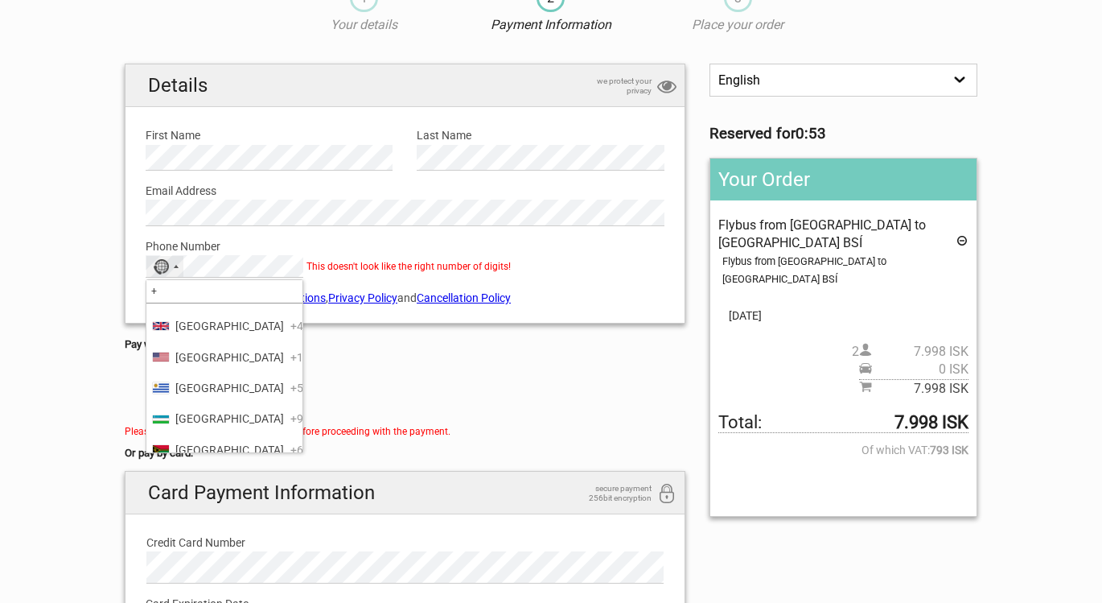
scroll to position [7381, 0]
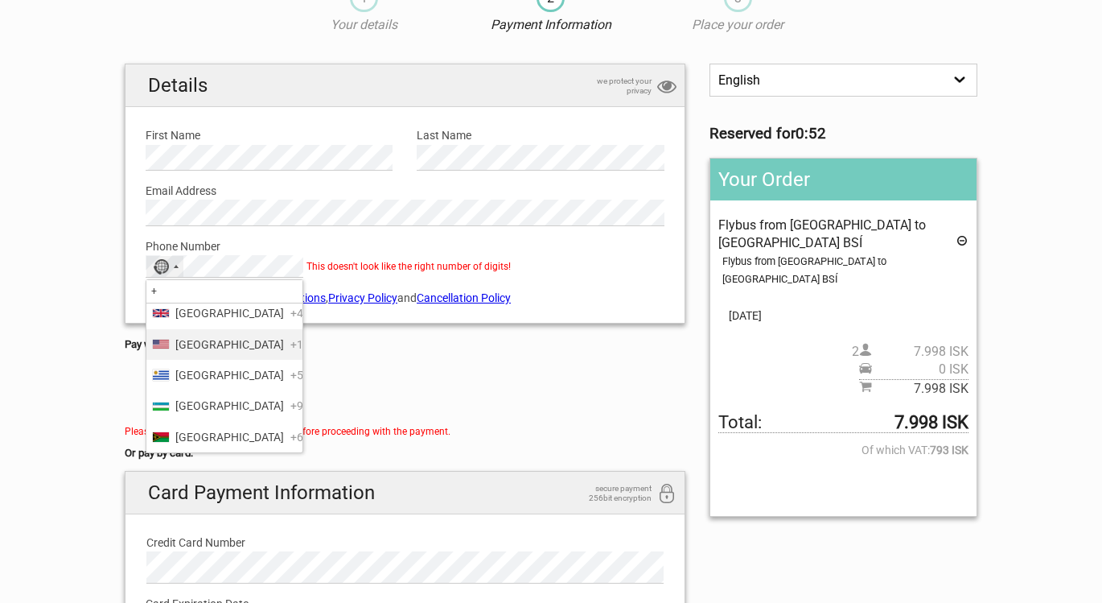
click at [206, 335] on span "United States" at bounding box center [229, 344] width 109 height 18
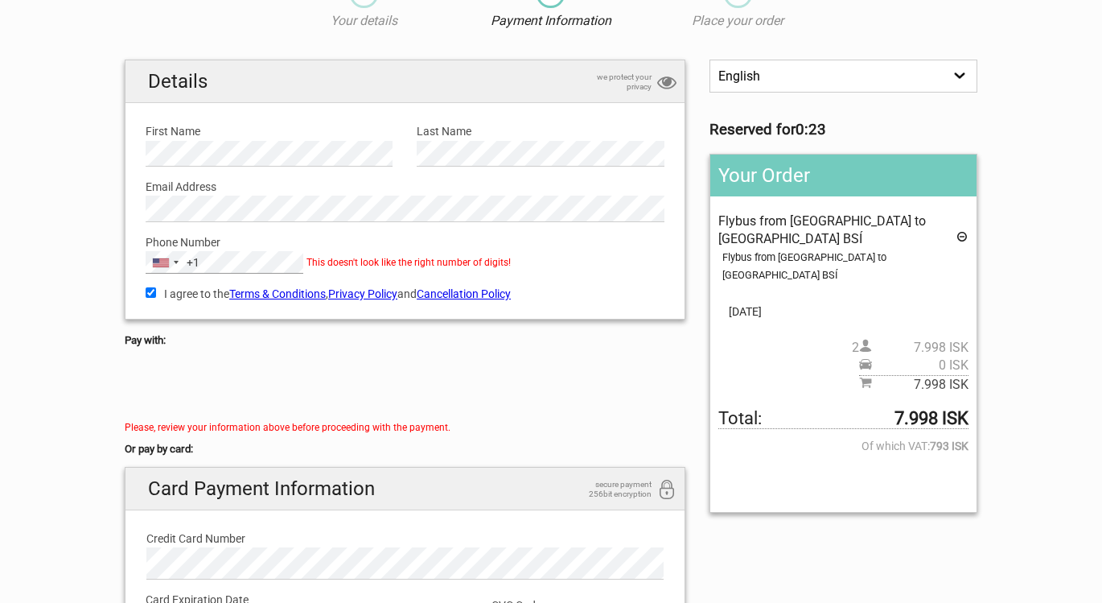
scroll to position [80, 0]
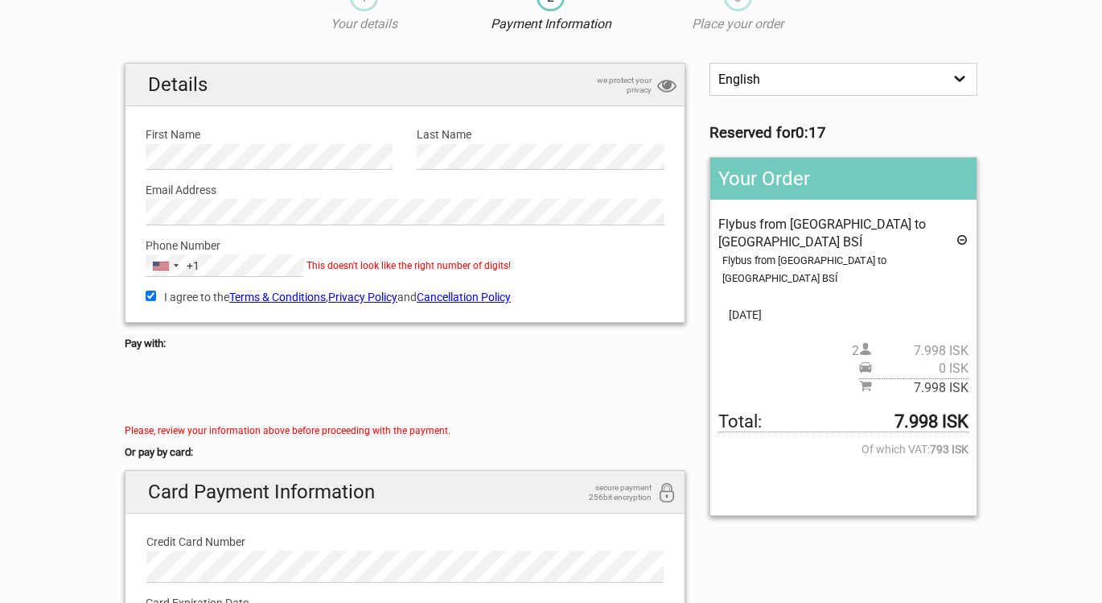
click at [352, 283] on div "I agree to the Terms & Conditions , Privacy Policy and Cancellation Policy You …" at bounding box center [405, 295] width 543 height 37
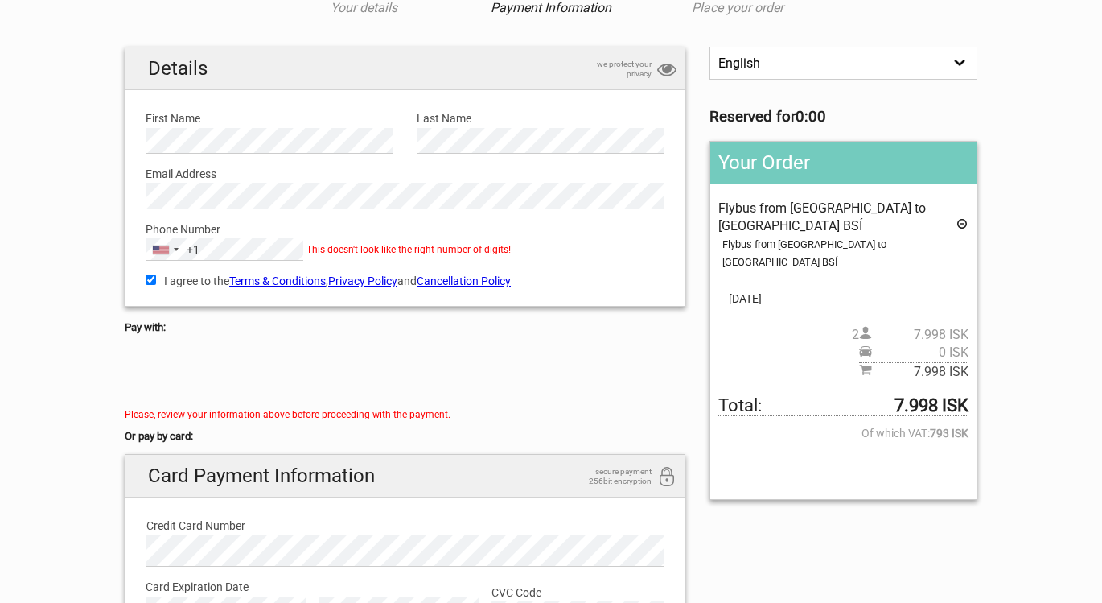
scroll to position [96, 0]
click at [125, 247] on div "Details we protect your privacy First Name Please provide us with your name. La…" at bounding box center [405, 177] width 561 height 261
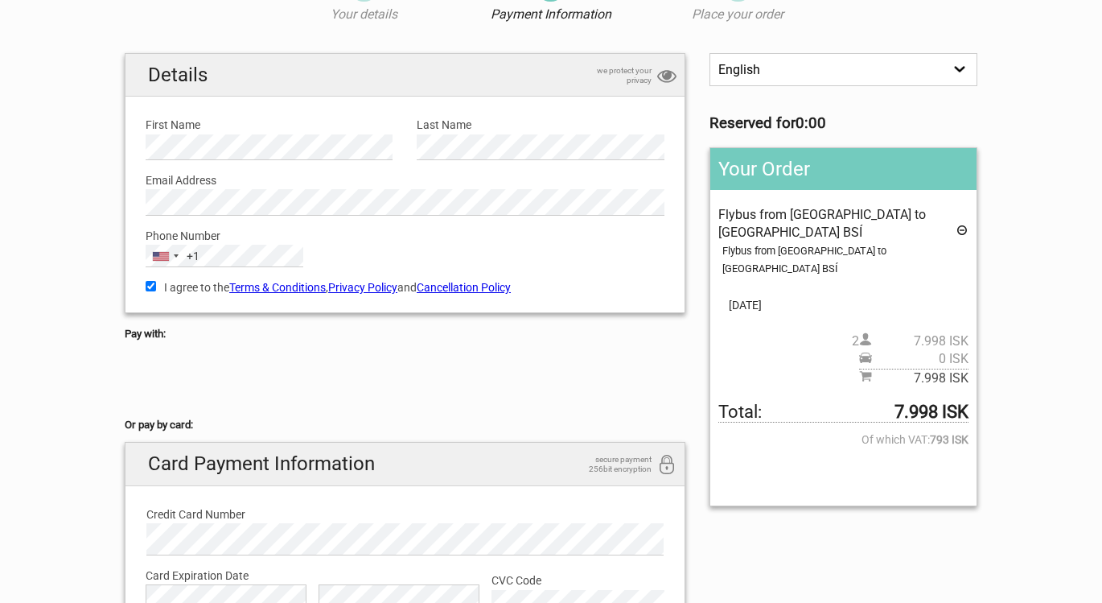
scroll to position [90, 0]
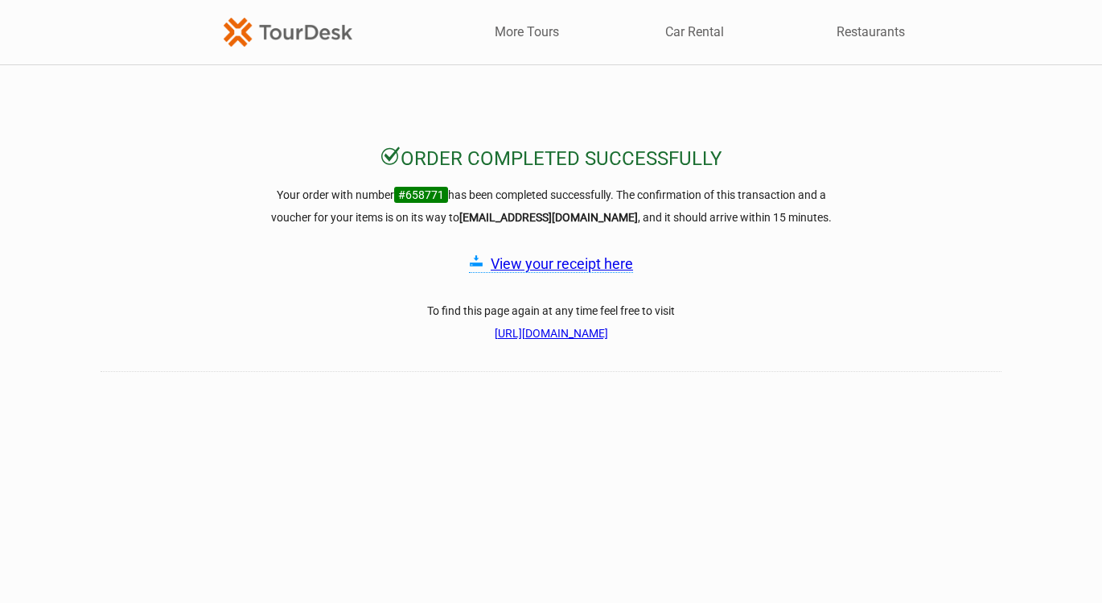
click at [389, 189] on h3 "Your order with number #658771 has been completed successfully. The confirmatio…" at bounding box center [550, 205] width 579 height 45
drag, startPoint x: 390, startPoint y: 191, endPoint x: 442, endPoint y: 195, distance: 52.4
click at [442, 195] on h3 "Your order with number #658771 has been completed successfully. The confirmatio…" at bounding box center [550, 205] width 579 height 45
copy h3 "#658771"
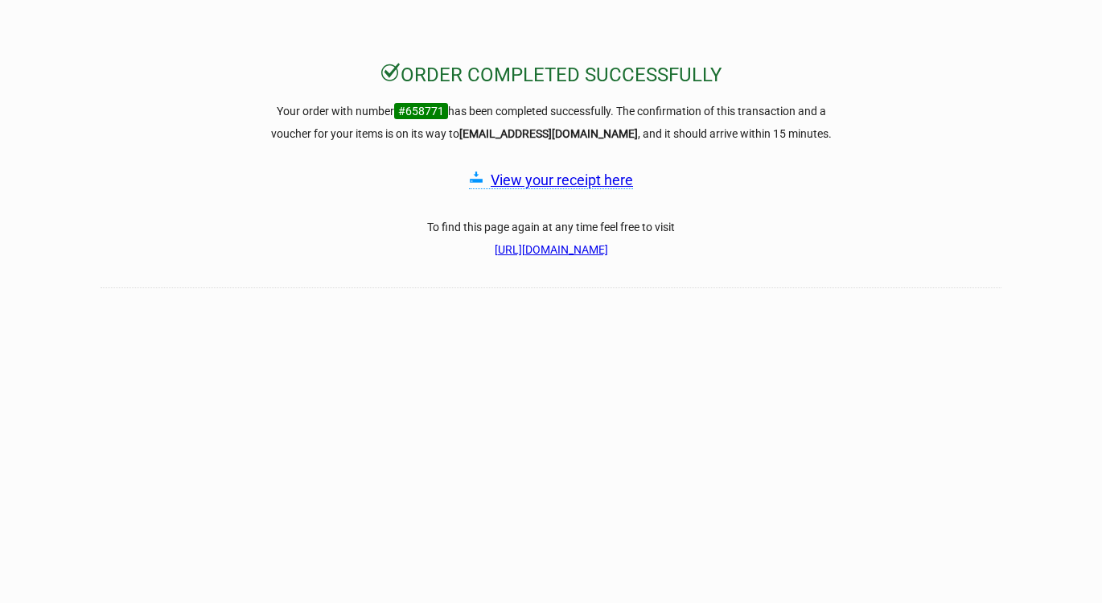
scroll to position [77, 0]
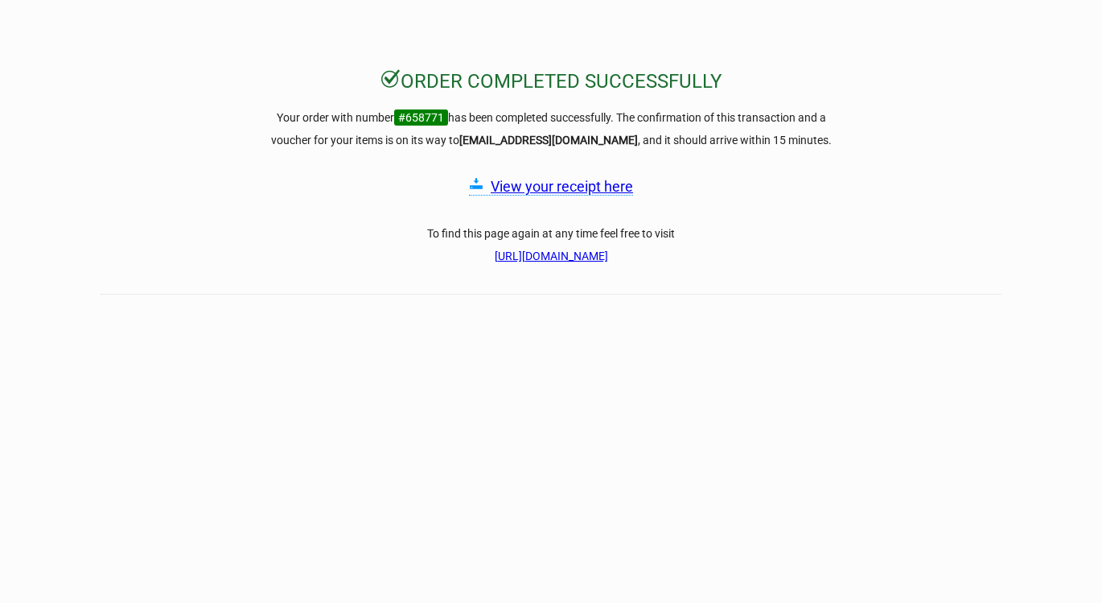
click at [548, 187] on link "View your receipt here" at bounding box center [562, 186] width 142 height 17
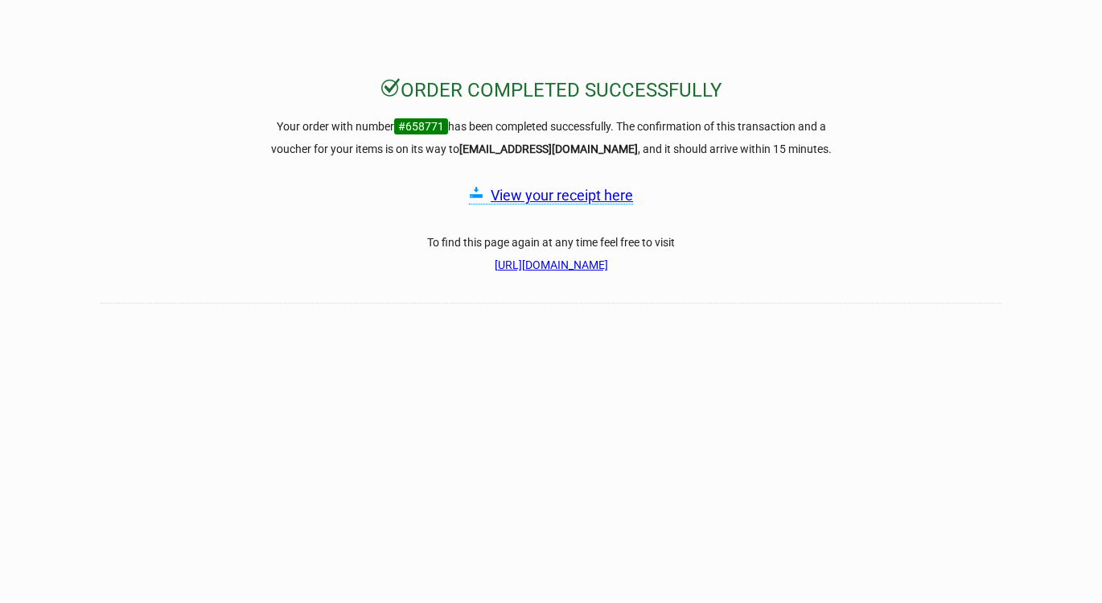
scroll to position [68, 0]
click at [394, 126] on span "#658771" at bounding box center [421, 127] width 54 height 16
drag, startPoint x: 395, startPoint y: 125, endPoint x: 442, endPoint y: 130, distance: 46.9
click at [442, 130] on span "#658771" at bounding box center [421, 127] width 54 height 16
copy h3 "#658771"
